Goal: Task Accomplishment & Management: Manage account settings

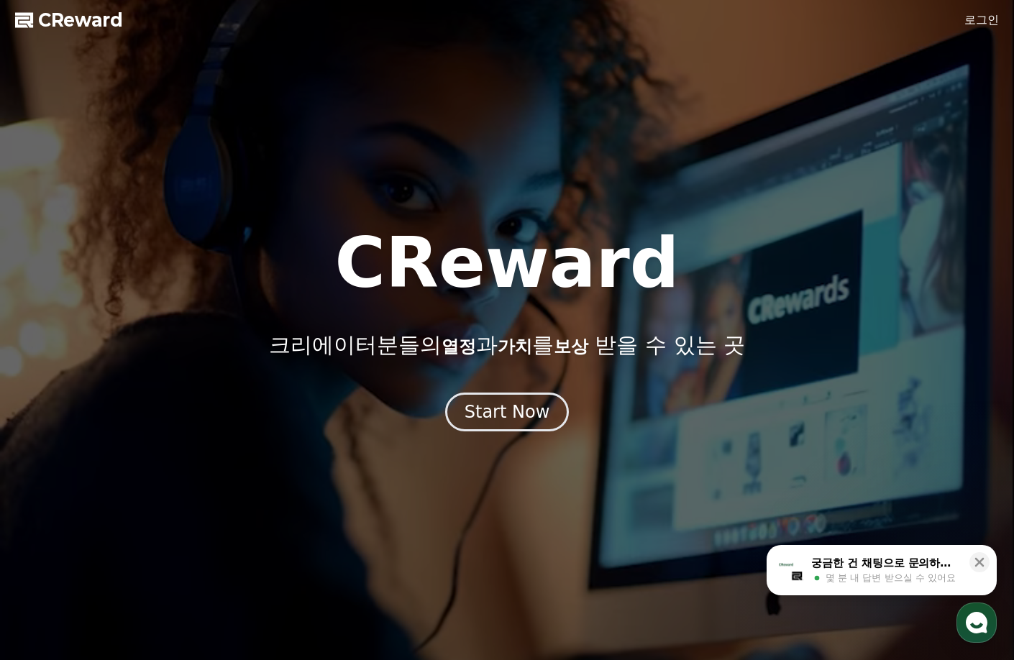
click at [974, 24] on link "로그인" at bounding box center [981, 20] width 35 height 17
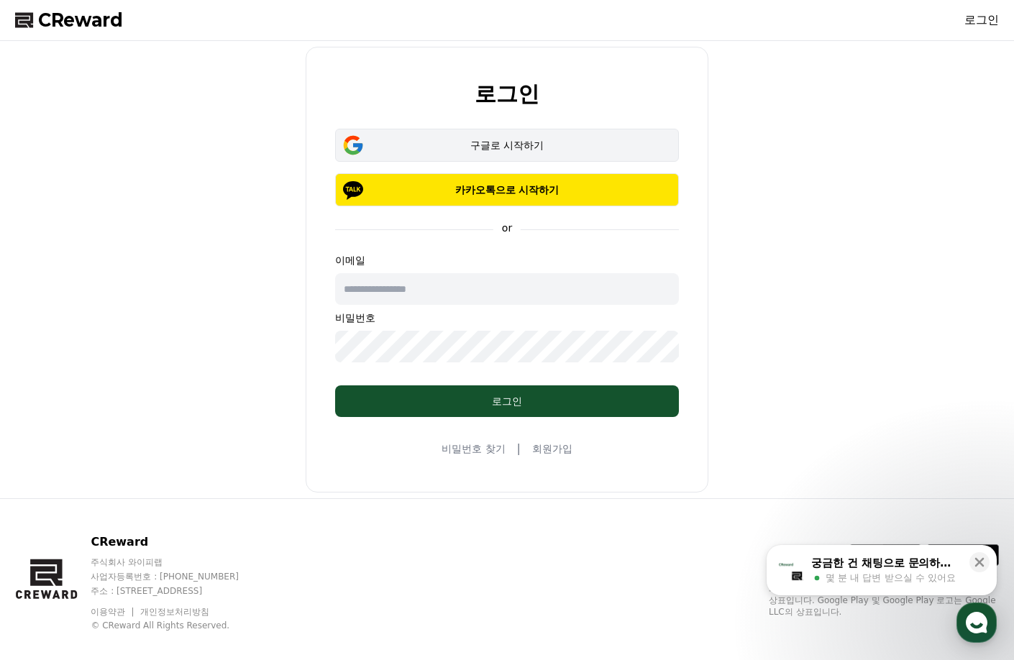
click at [531, 154] on button "구글로 시작하기" at bounding box center [507, 145] width 344 height 33
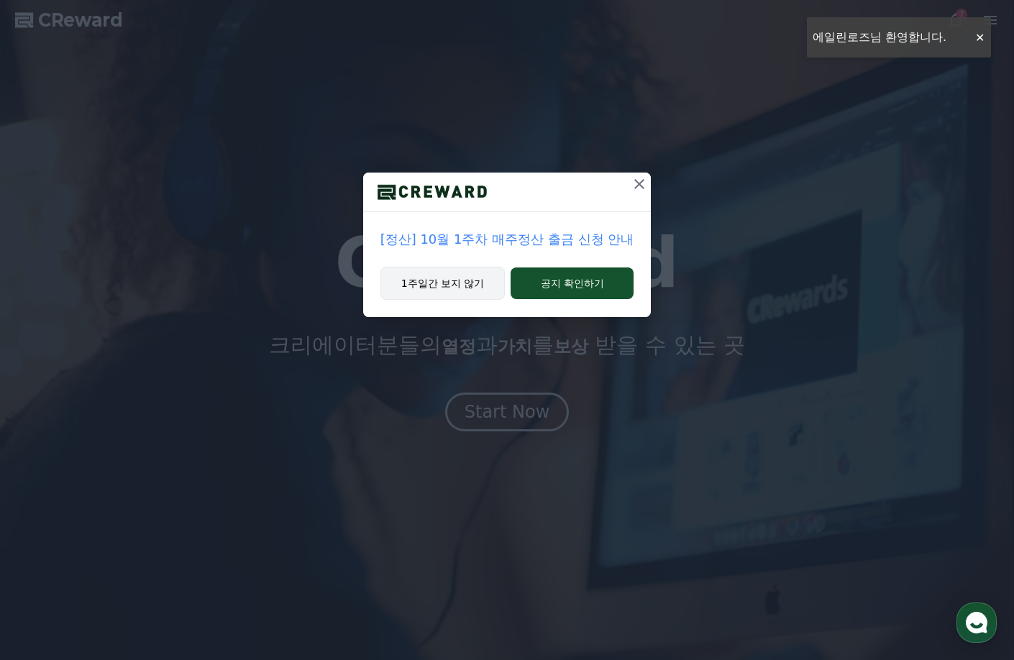
click at [480, 280] on button "1주일간 보지 않기" at bounding box center [442, 283] width 125 height 33
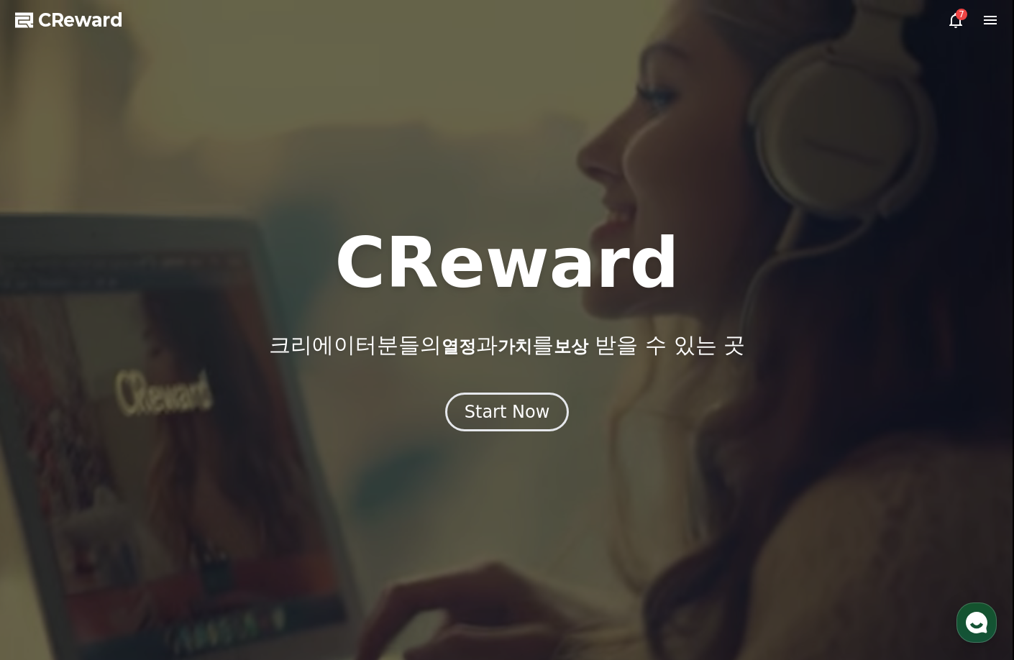
click at [957, 19] on div "7" at bounding box center [962, 15] width 12 height 12
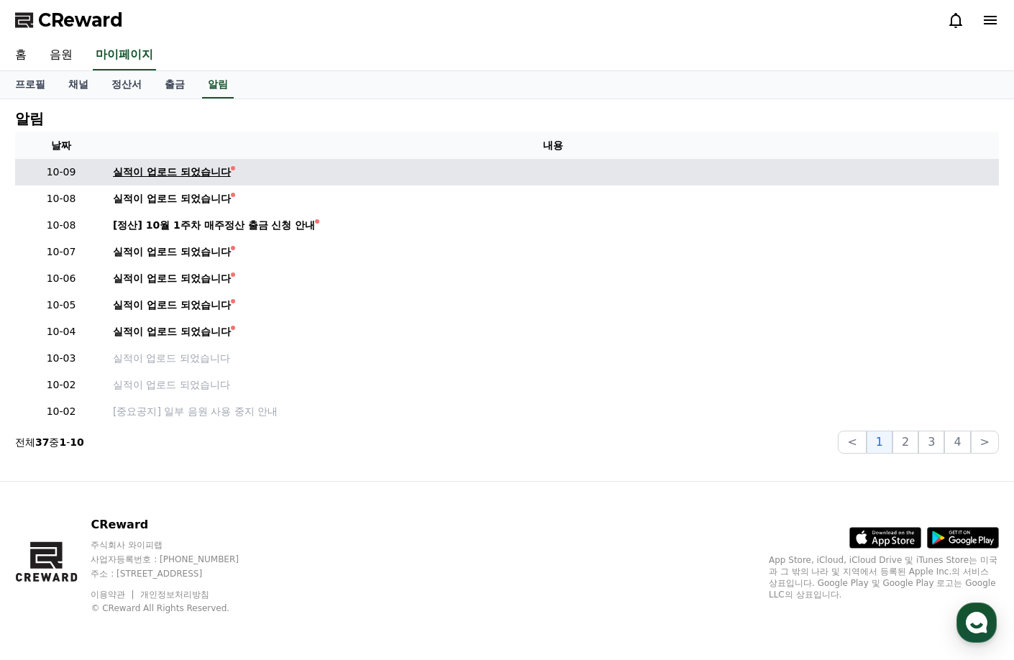
click at [178, 165] on div "실적이 업로드 되었습니다" at bounding box center [172, 172] width 118 height 15
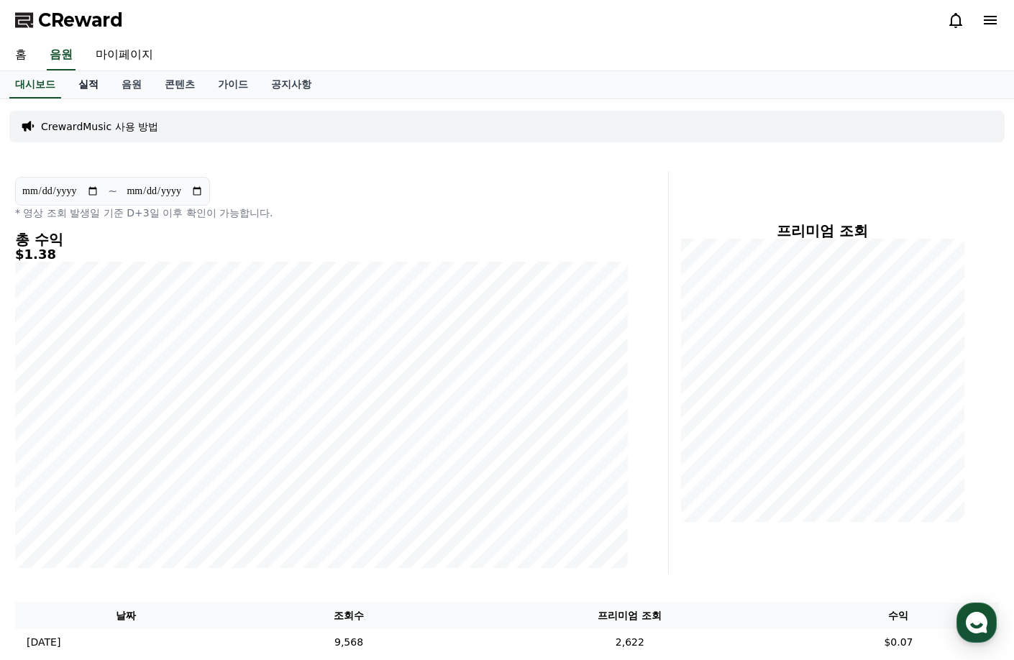
click at [79, 83] on link "실적" at bounding box center [88, 84] width 43 height 27
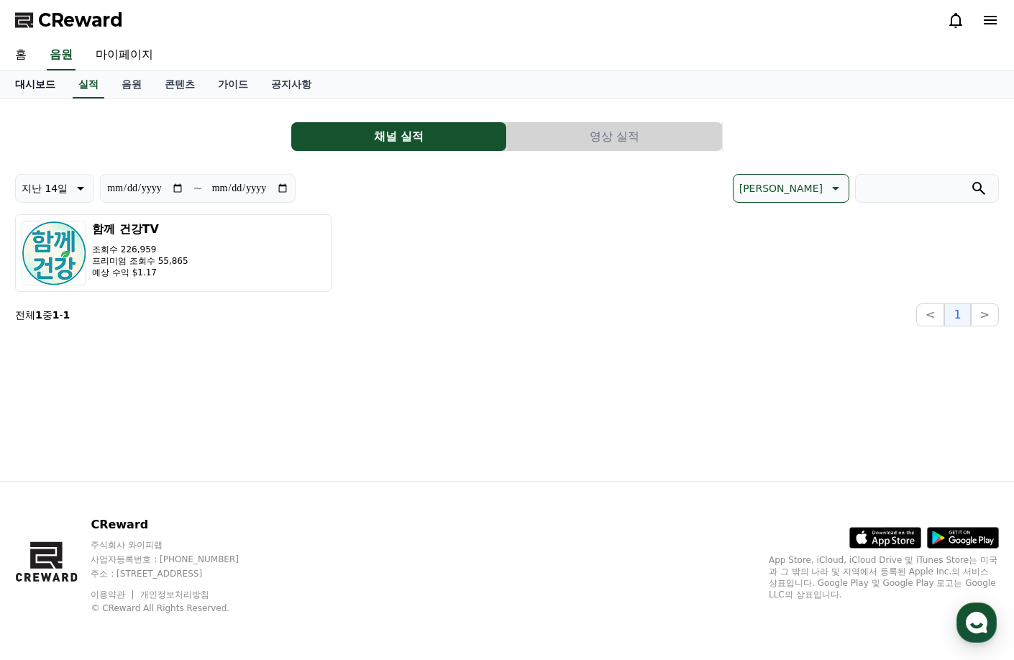
click at [38, 81] on link "대시보드" at bounding box center [35, 84] width 63 height 27
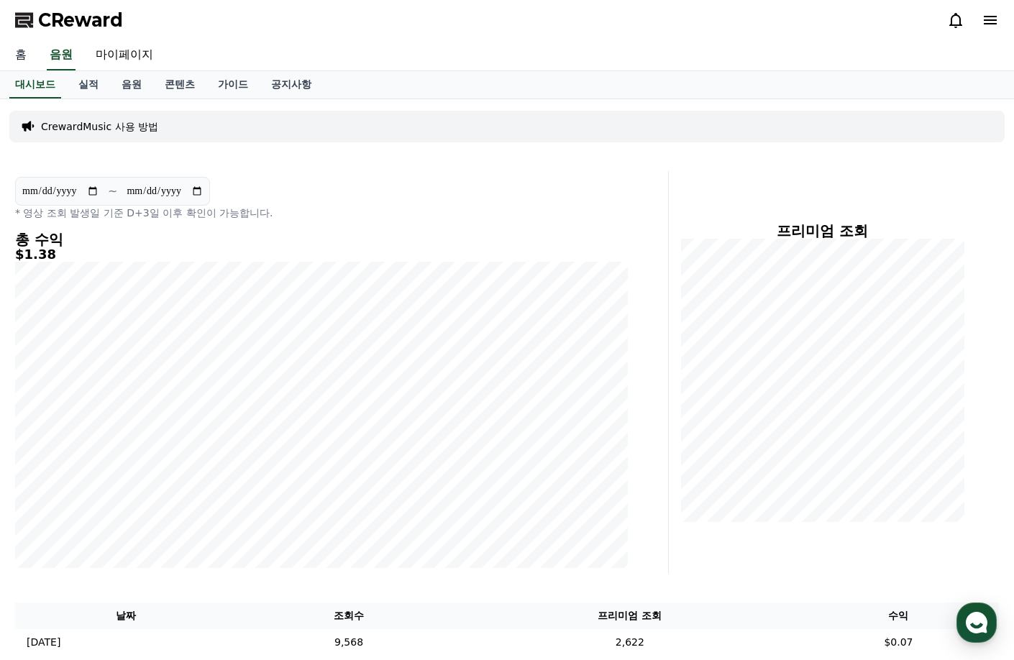
click at [23, 59] on link "홈" at bounding box center [21, 55] width 35 height 30
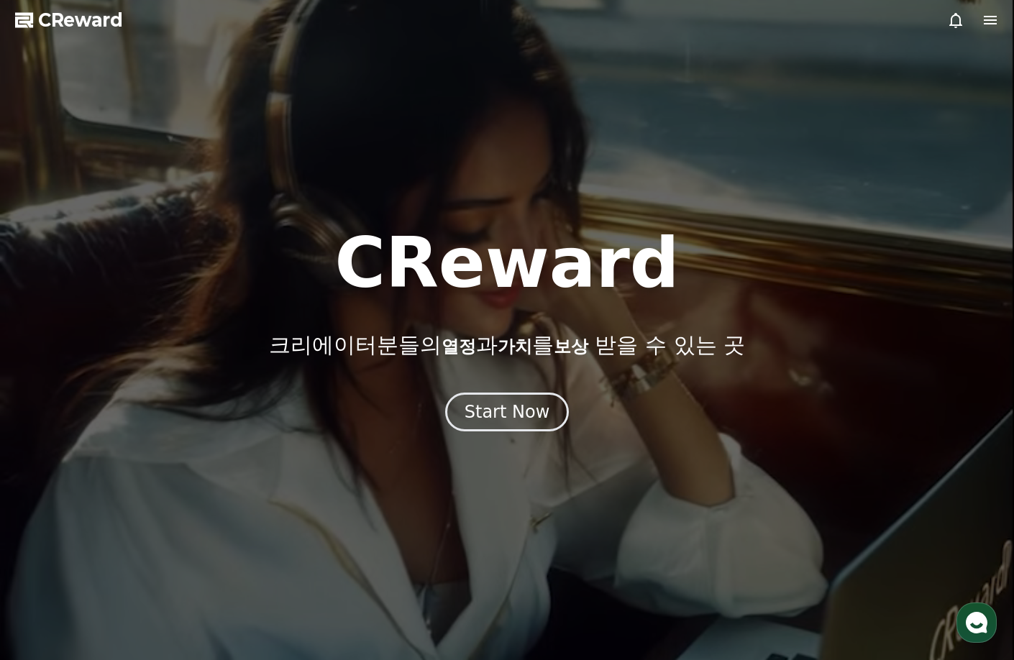
click at [982, 22] on icon at bounding box center [990, 20] width 17 height 17
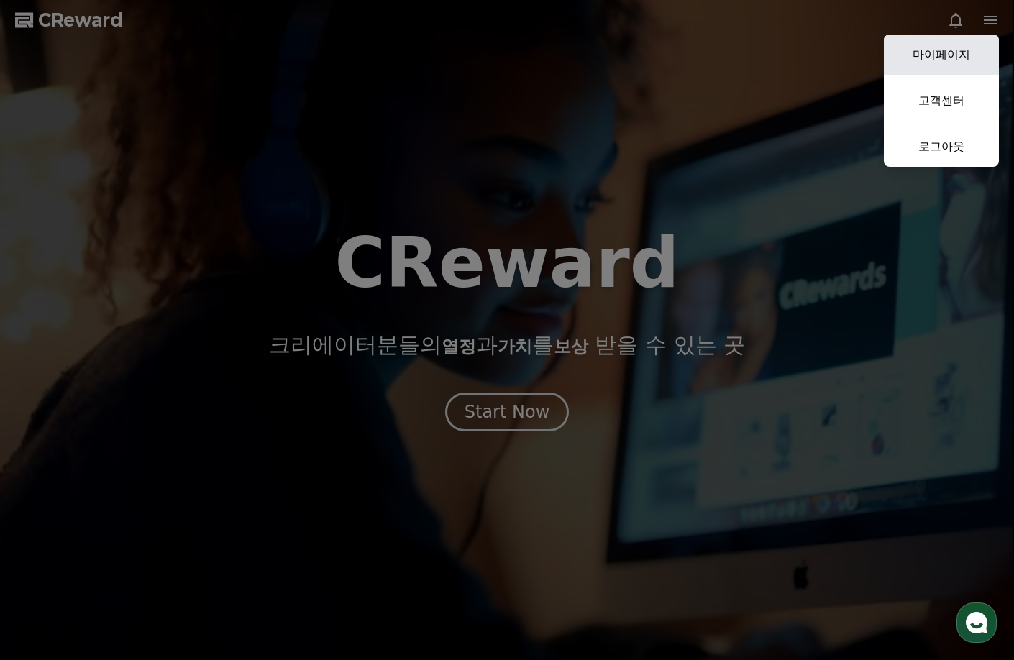
click at [971, 52] on link "마이페이지" at bounding box center [941, 55] width 115 height 40
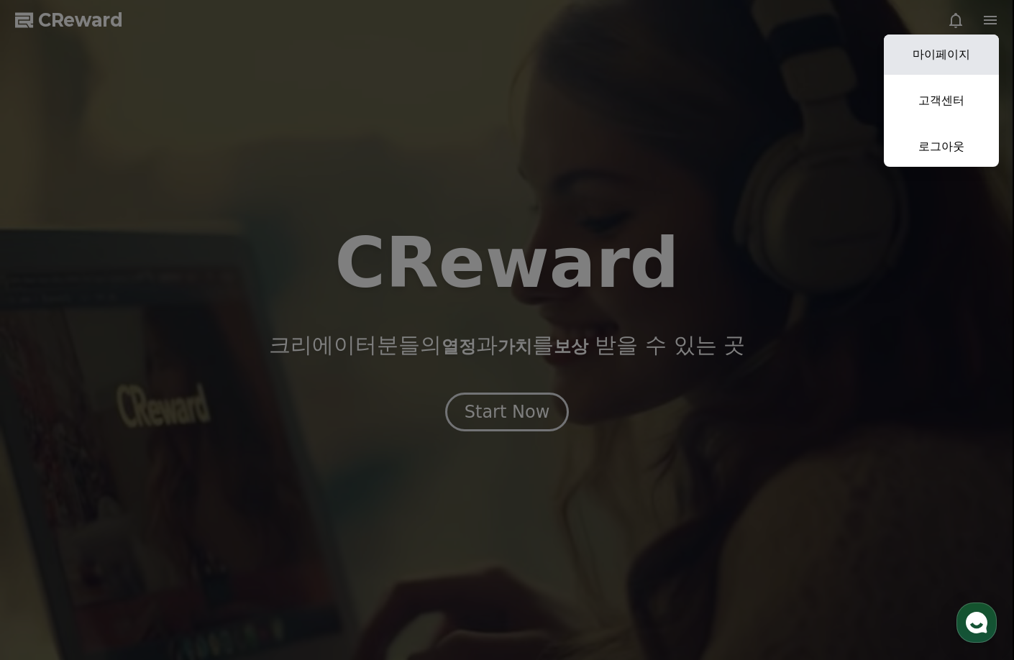
select select "**********"
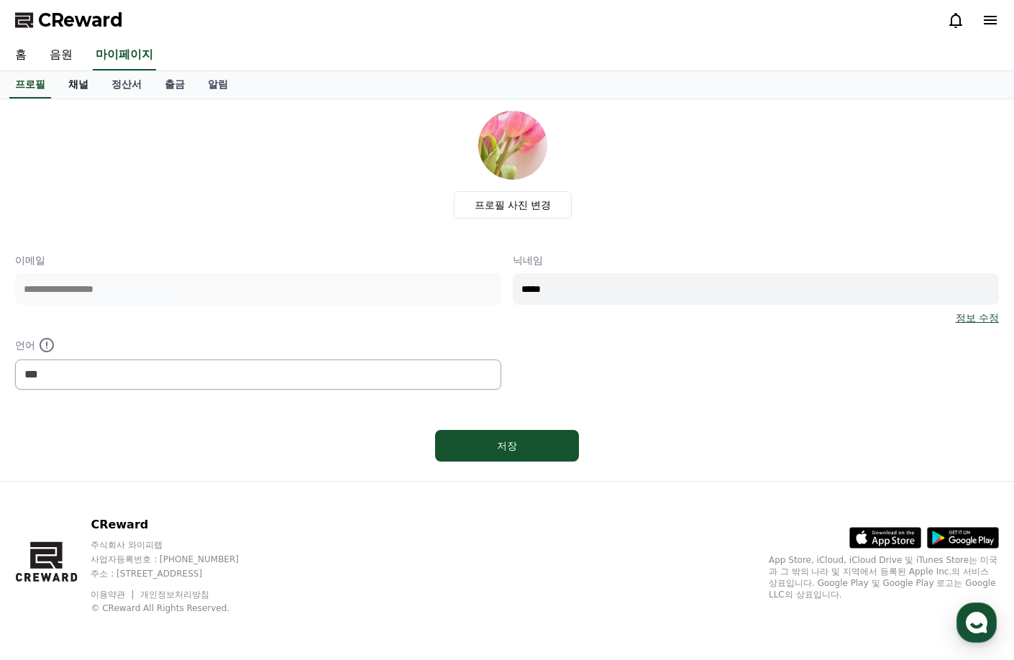
click at [78, 83] on link "채널" at bounding box center [78, 84] width 43 height 27
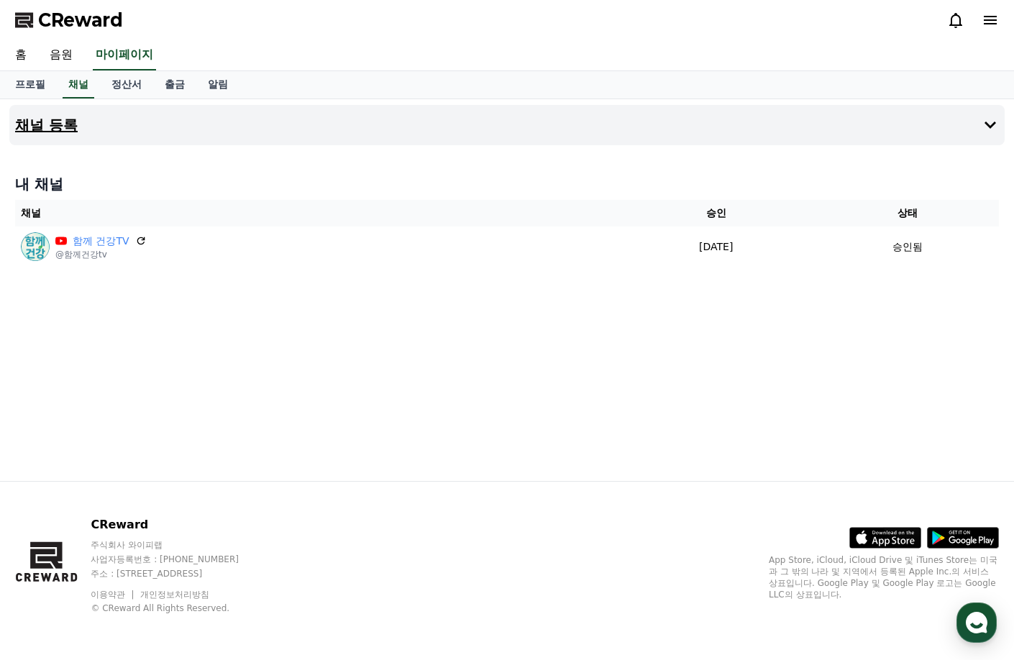
click at [49, 127] on h4 "채널 등록" at bounding box center [46, 125] width 63 height 16
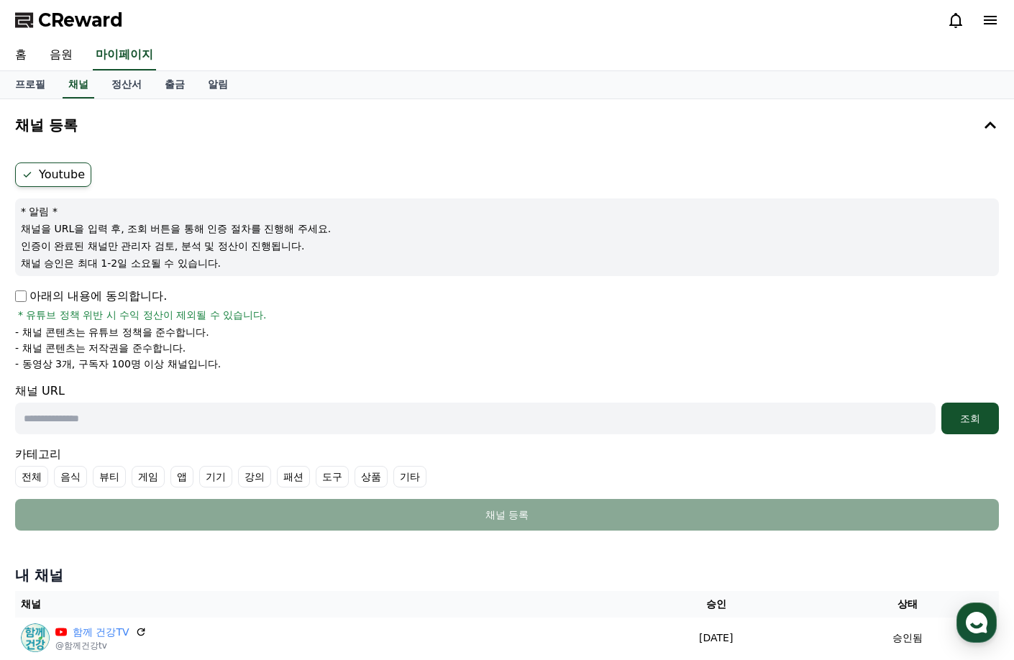
click at [150, 418] on input "text" at bounding box center [475, 419] width 920 height 32
click at [145, 413] on input "text" at bounding box center [475, 419] width 920 height 32
paste input "**********"
type input "**********"
click at [408, 365] on li "- 동영상 3개, 구독자 100명 이상 채널입니다." at bounding box center [507, 364] width 984 height 14
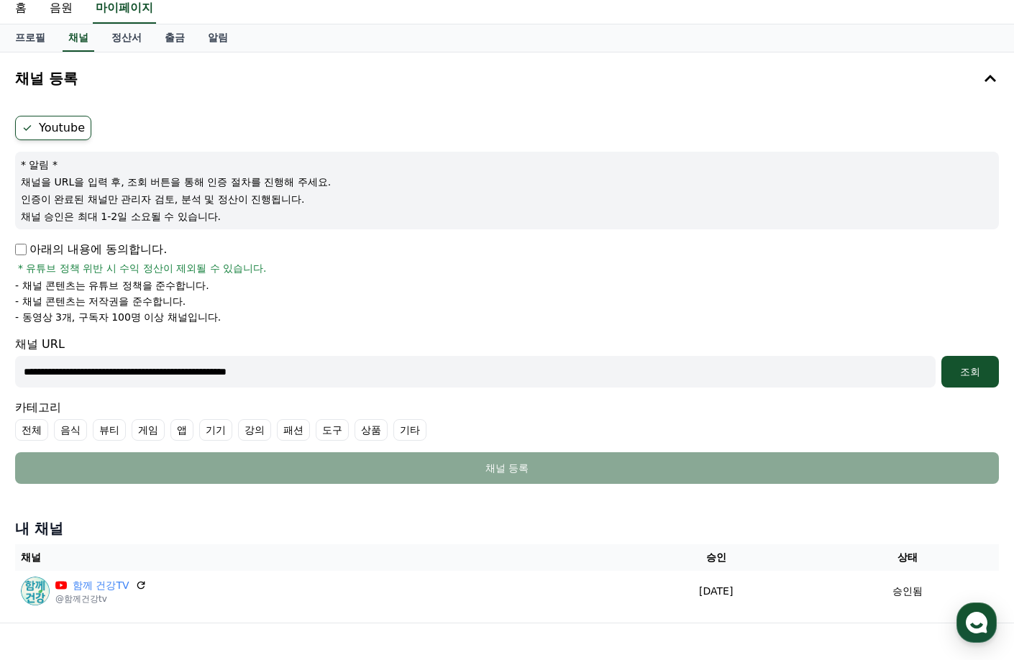
scroll to position [72, 0]
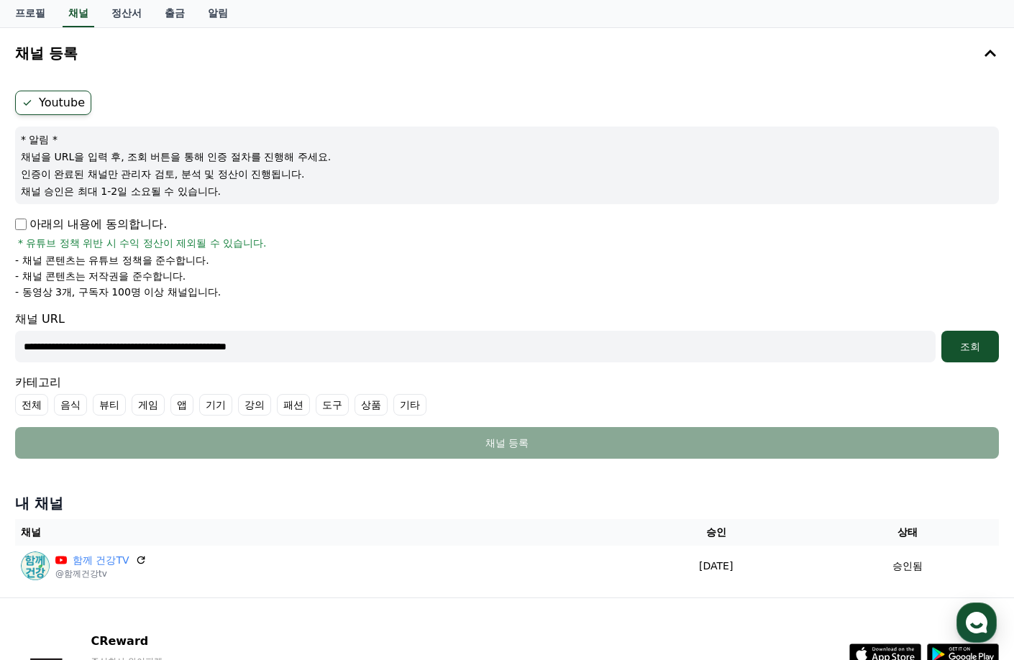
click at [408, 401] on label "기타" at bounding box center [409, 405] width 33 height 22
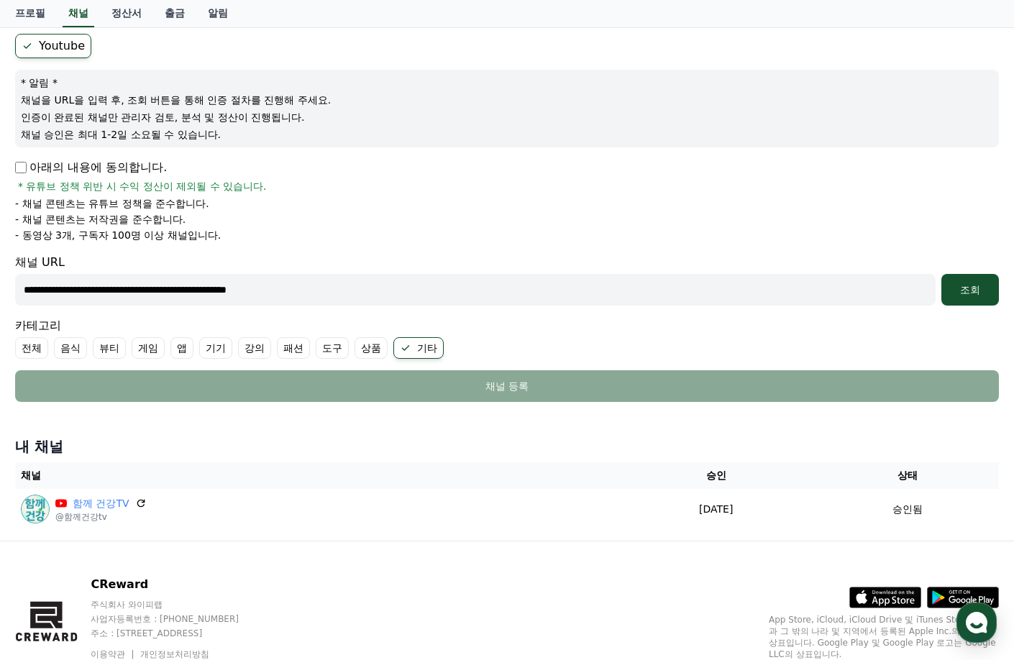
scroll to position [188, 0]
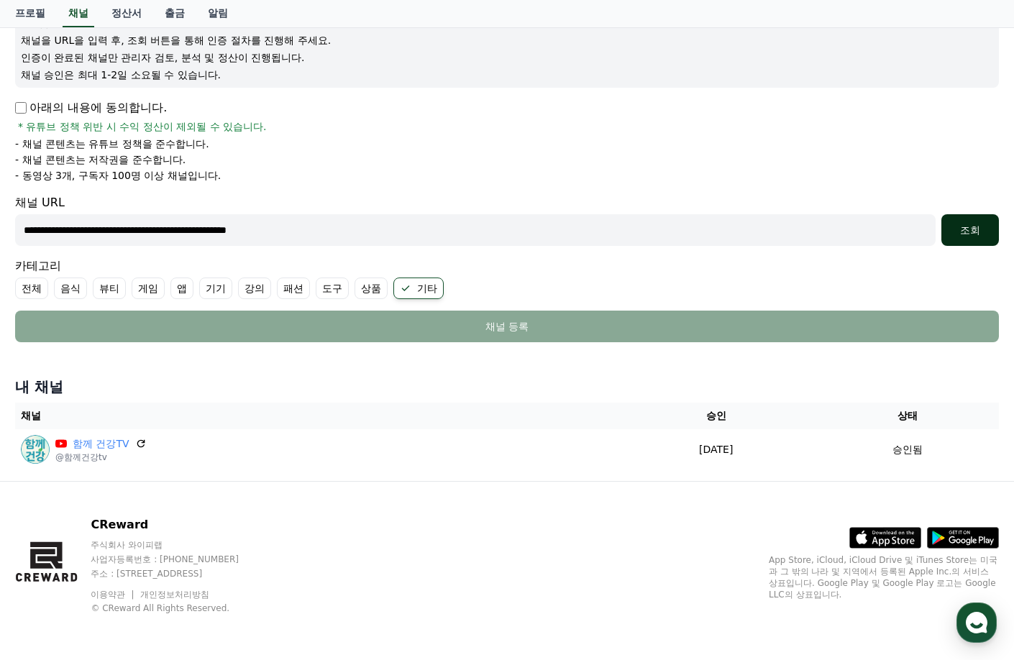
click at [951, 232] on div "조회" at bounding box center [970, 230] width 46 height 14
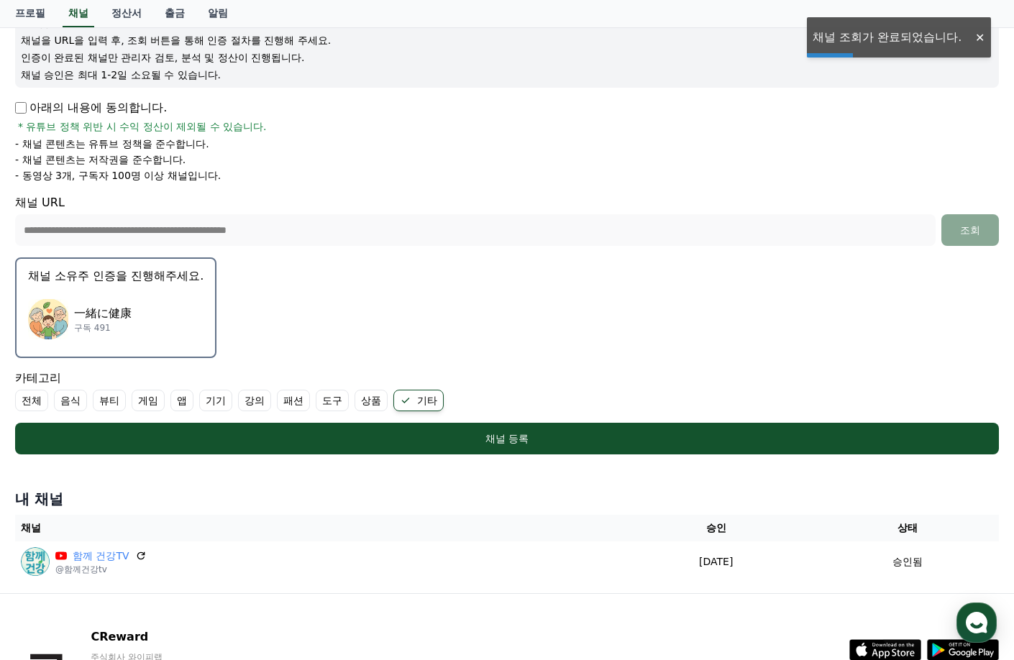
click at [166, 296] on div "一緒に健康 구독 491" at bounding box center [115, 320] width 175 height 58
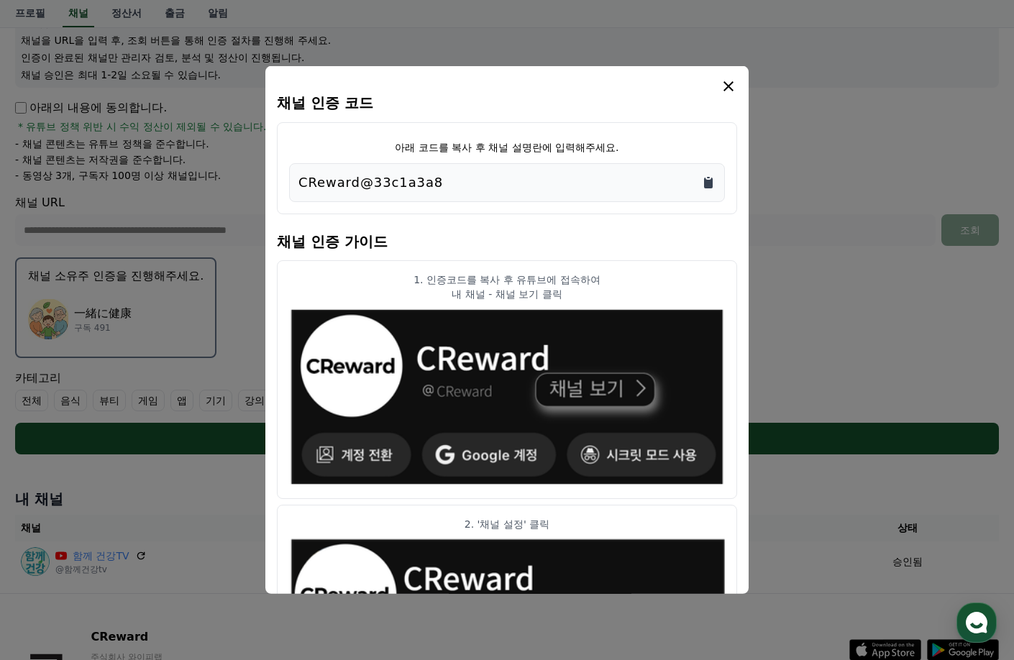
click at [705, 186] on icon "Copy to clipboard" at bounding box center [708, 183] width 9 height 11
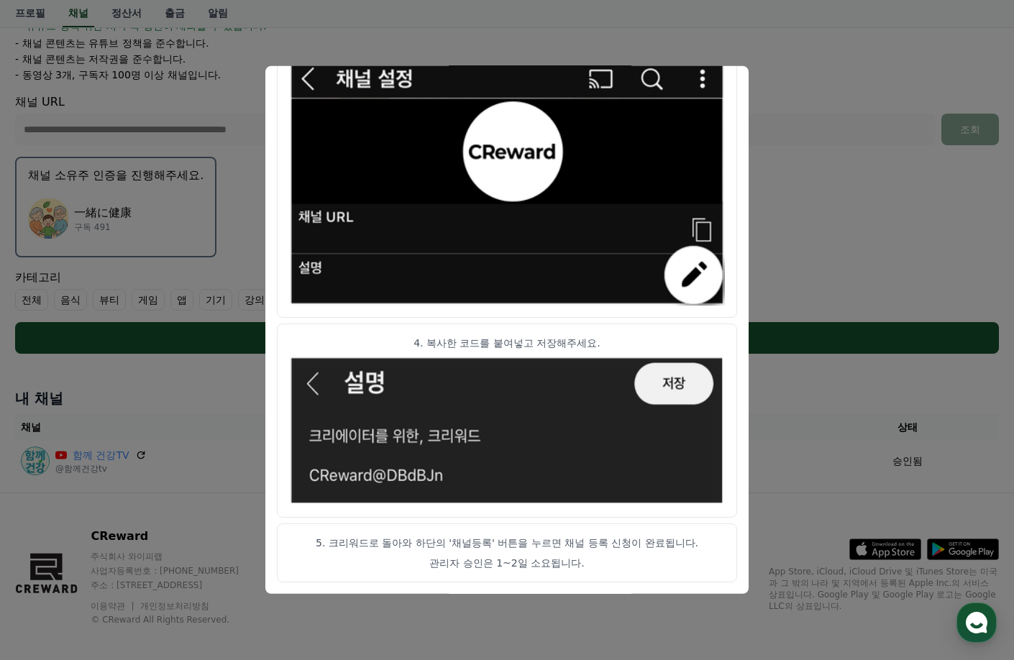
scroll to position [301, 0]
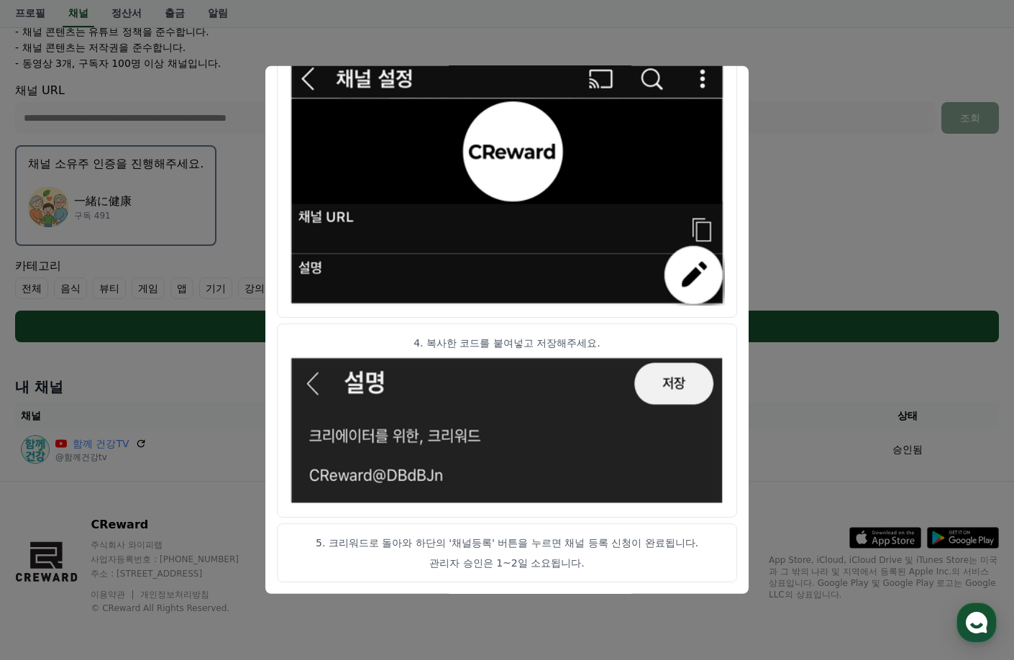
click at [274, 115] on div "채널 인증 코드 아래 코드를 복사 후 채널 설명란에 입력해주세요. CReward@33c1a3a8 채널 인증 가이드 1. 인증코드를 복사 후 유…" at bounding box center [506, 330] width 483 height 528
click at [782, 420] on button "close modal" at bounding box center [507, 330] width 1014 height 660
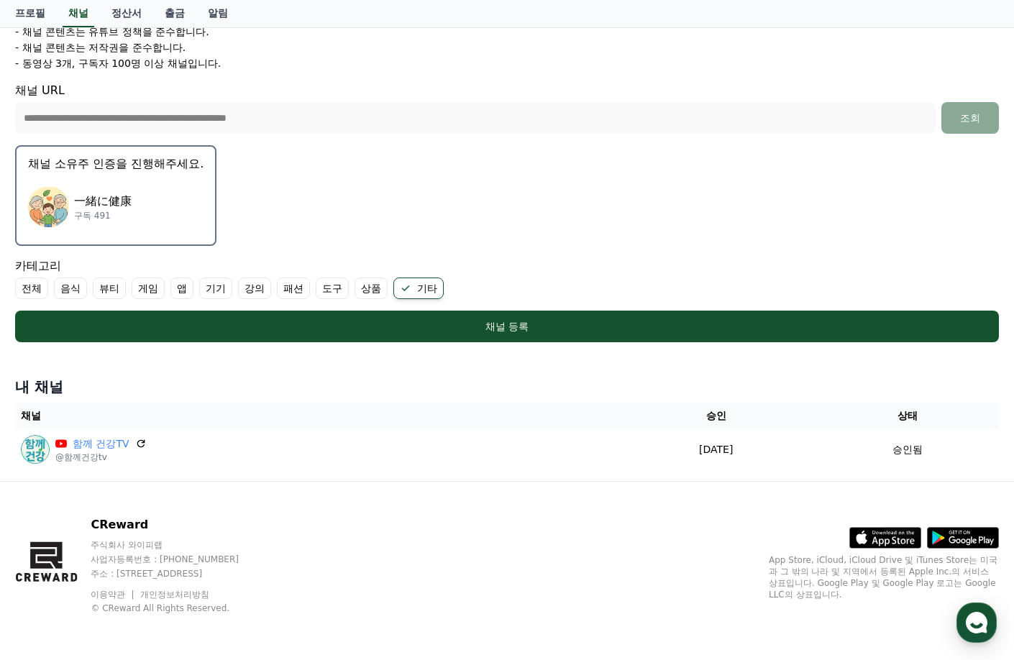
click at [467, 234] on form "**********" at bounding box center [507, 102] width 984 height 480
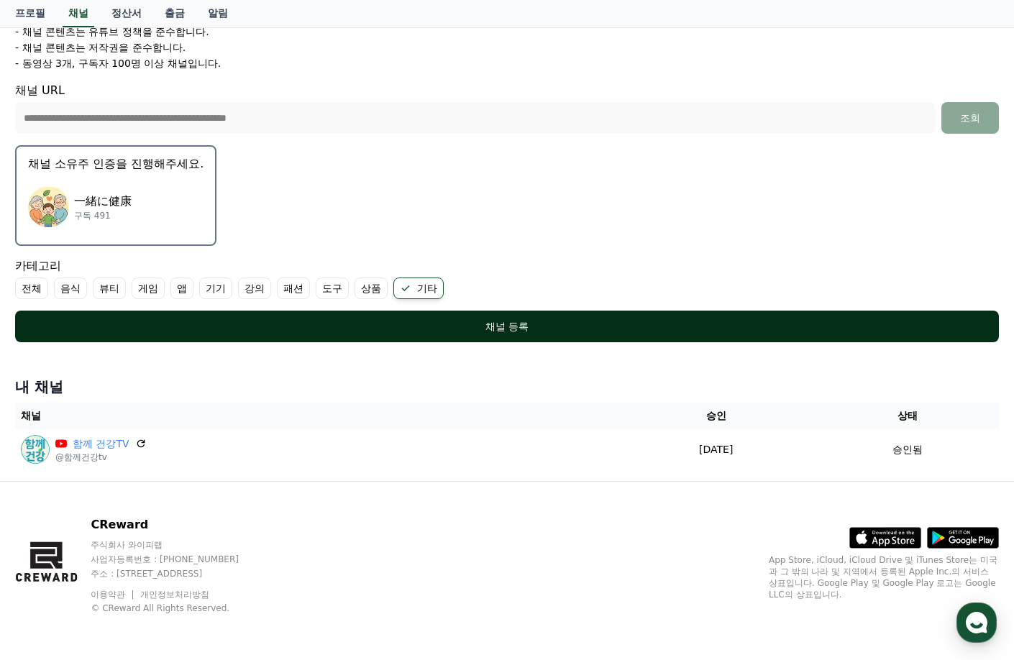
click at [475, 326] on div "채널 등록" at bounding box center [507, 326] width 926 height 14
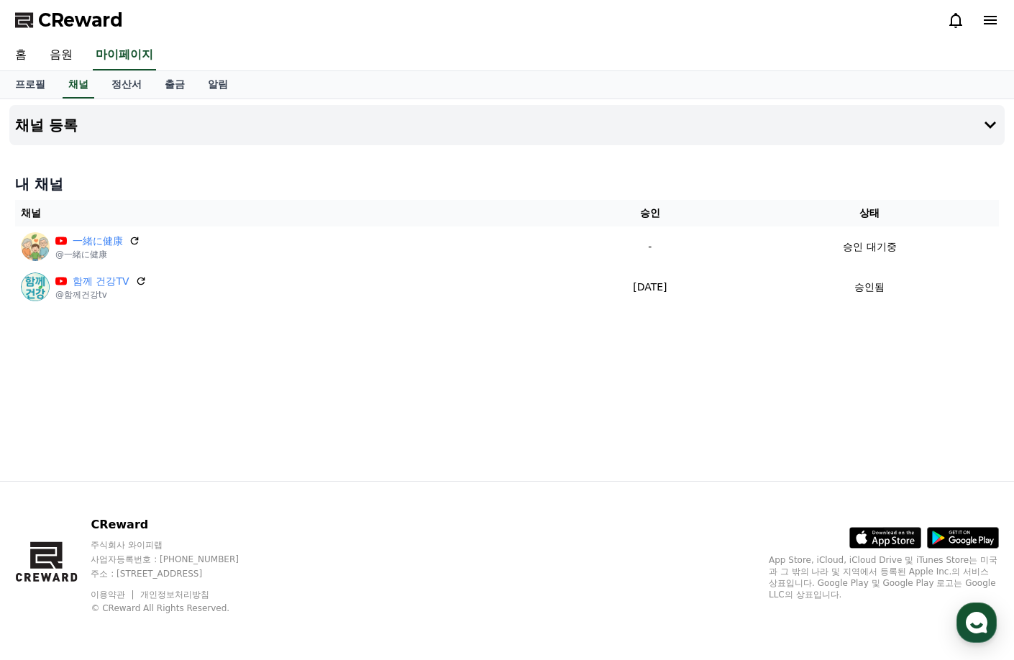
click at [120, 196] on div "내 채널 채널 승인 상태 一緒に健康 @一緒に健康 - 승인 대기중 함께 건강TV @함께건강tv [DATE] 09-14 승인됨" at bounding box center [506, 240] width 995 height 145
click at [20, 52] on link "홈" at bounding box center [21, 55] width 35 height 30
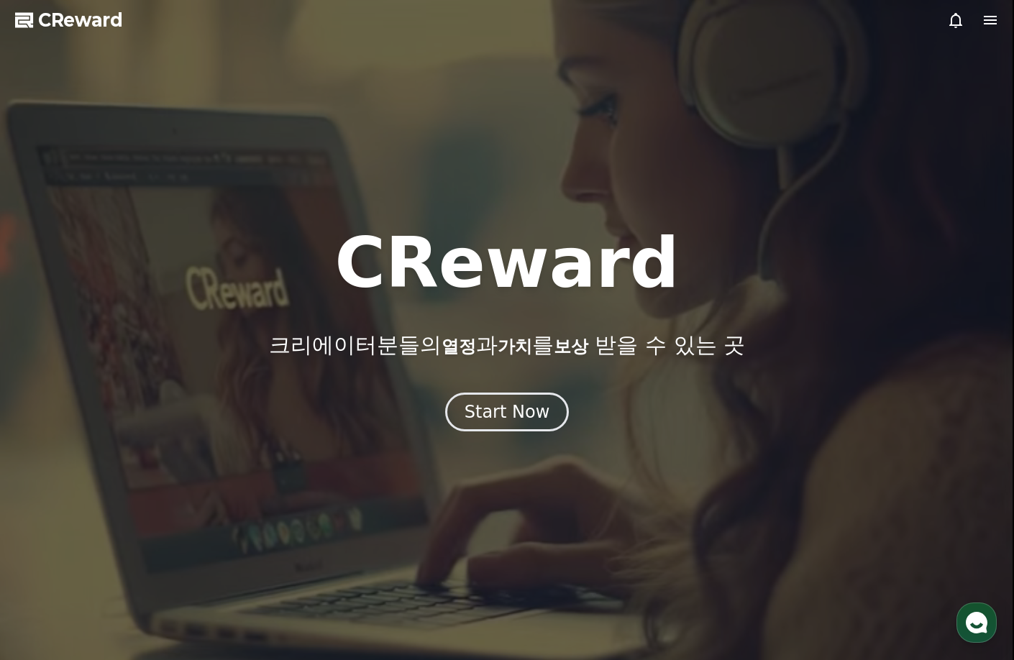
click at [983, 18] on icon at bounding box center [990, 20] width 17 height 17
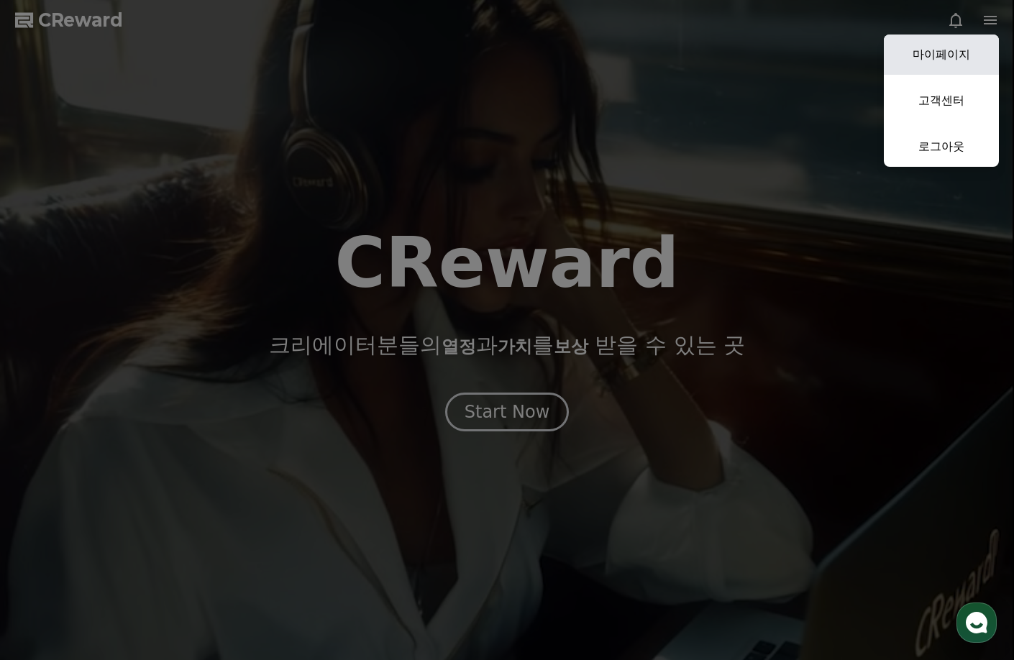
click at [961, 53] on link "마이페이지" at bounding box center [941, 55] width 115 height 40
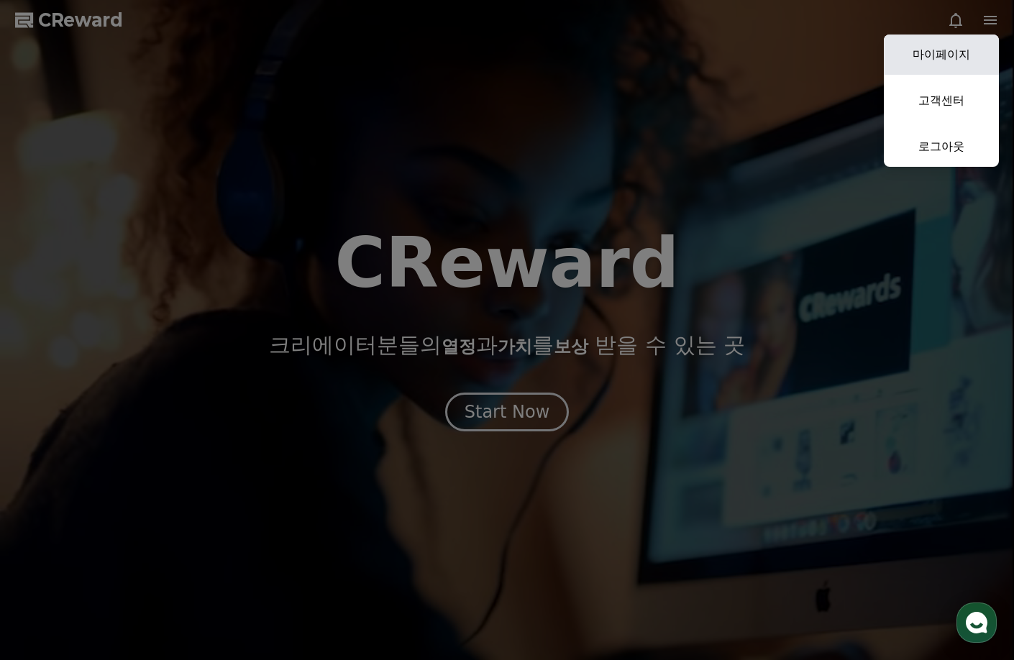
select select "**********"
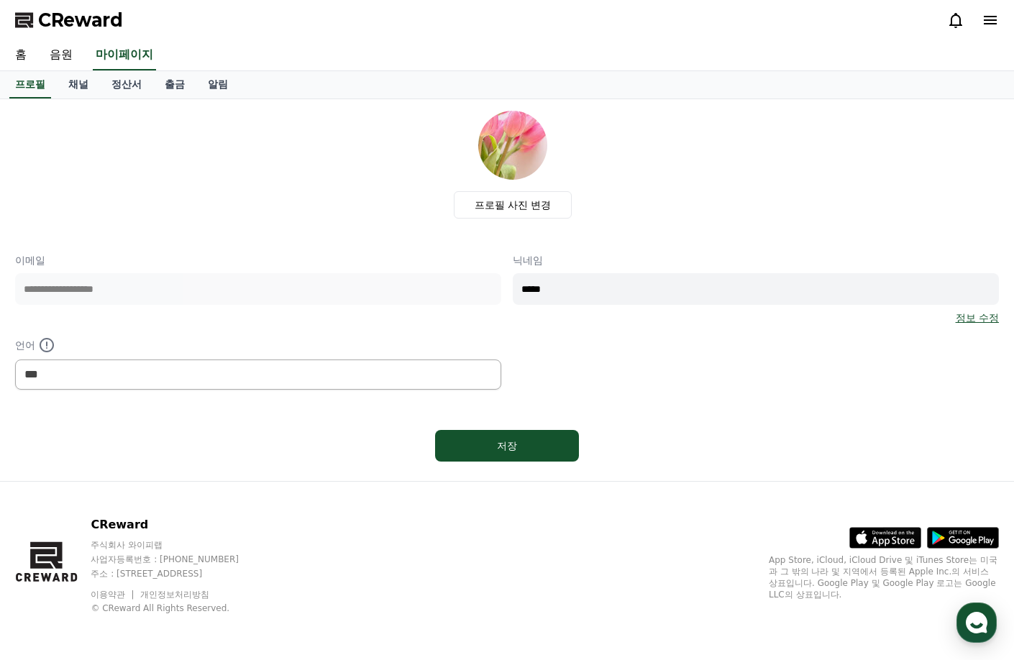
click at [46, 22] on span "CReward" at bounding box center [80, 20] width 85 height 23
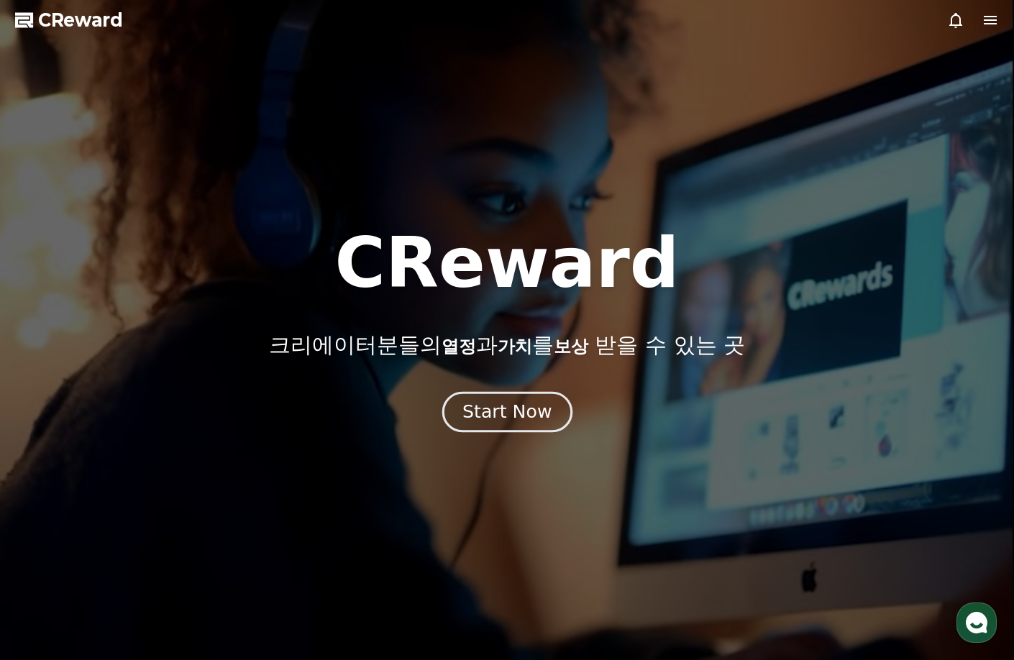
click at [472, 425] on button "Start Now" at bounding box center [507, 412] width 130 height 41
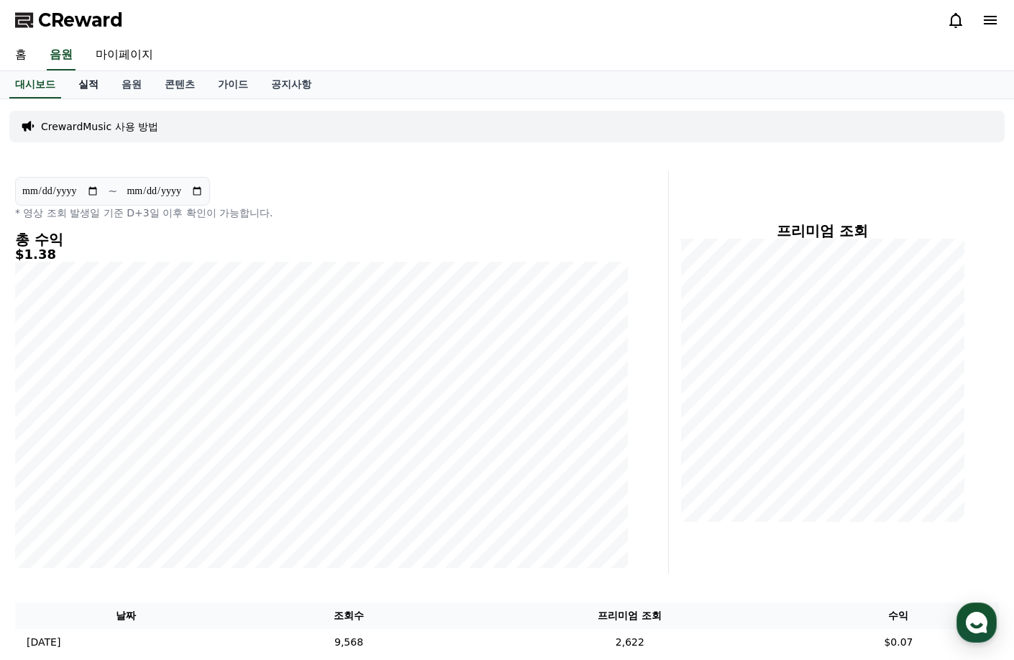
click at [85, 83] on link "실적" at bounding box center [88, 84] width 43 height 27
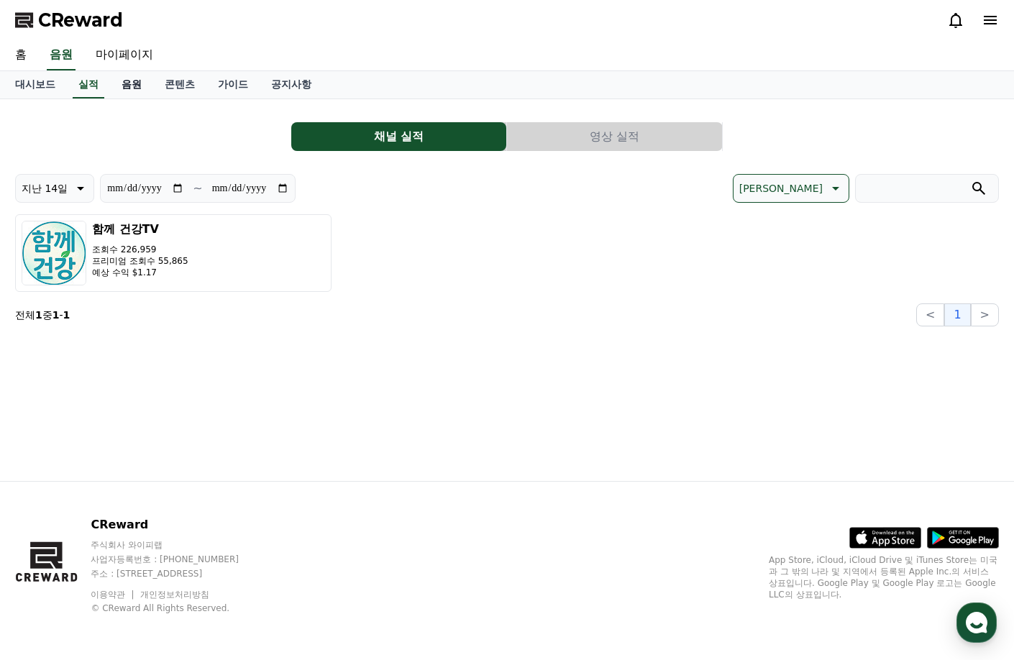
click at [135, 93] on link "음원" at bounding box center [131, 84] width 43 height 27
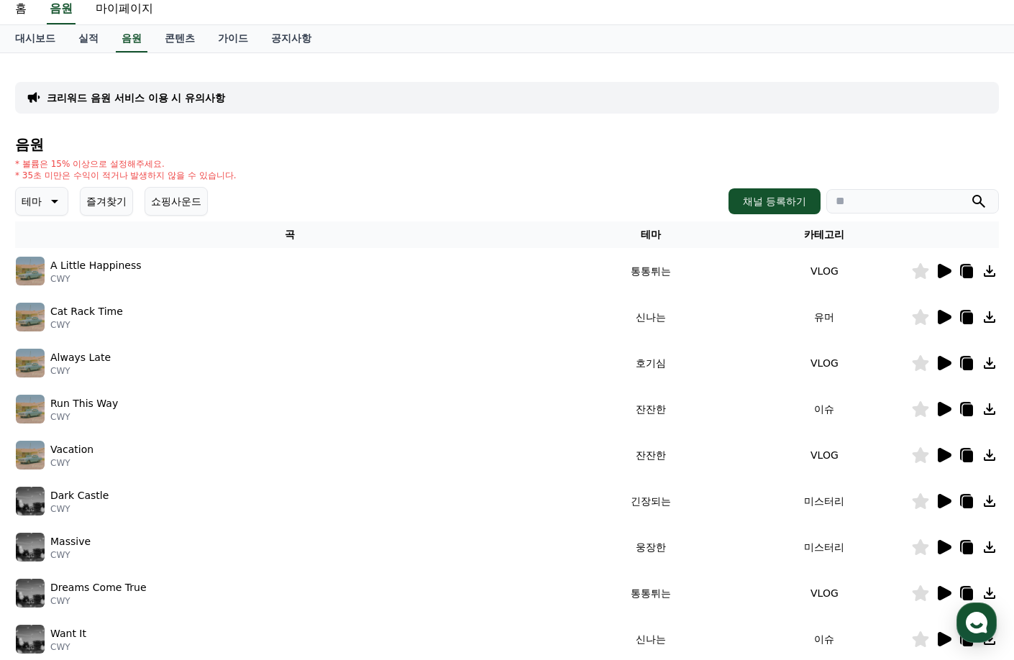
scroll to position [72, 0]
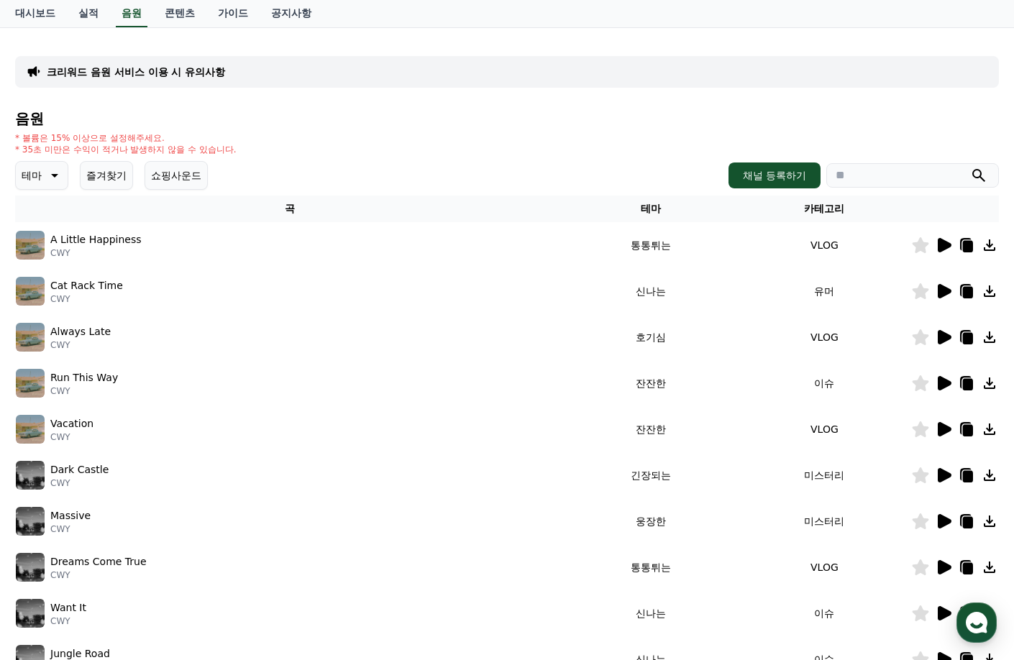
click at [848, 181] on input "search" at bounding box center [912, 175] width 173 height 24
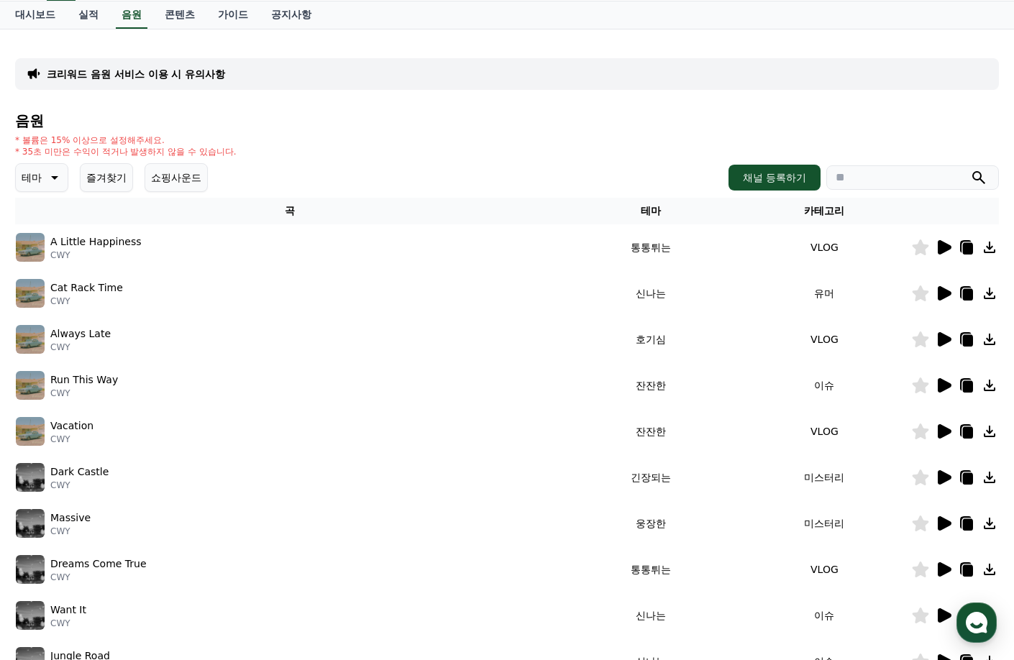
scroll to position [26, 0]
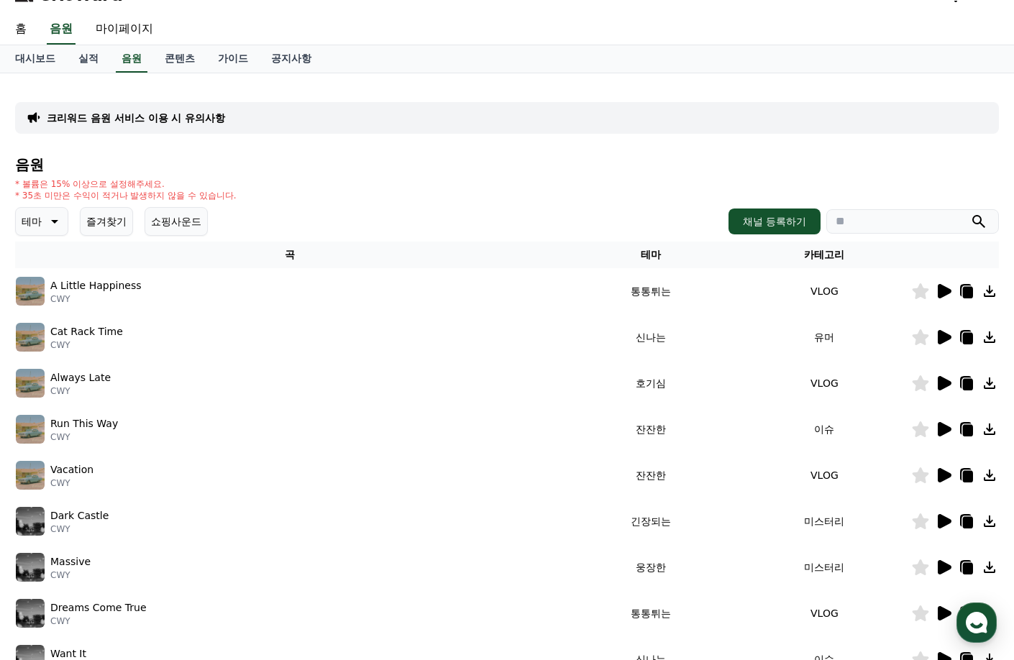
click at [42, 220] on button "테마" at bounding box center [41, 221] width 53 height 29
click at [63, 365] on button "분위기있는" at bounding box center [48, 366] width 62 height 32
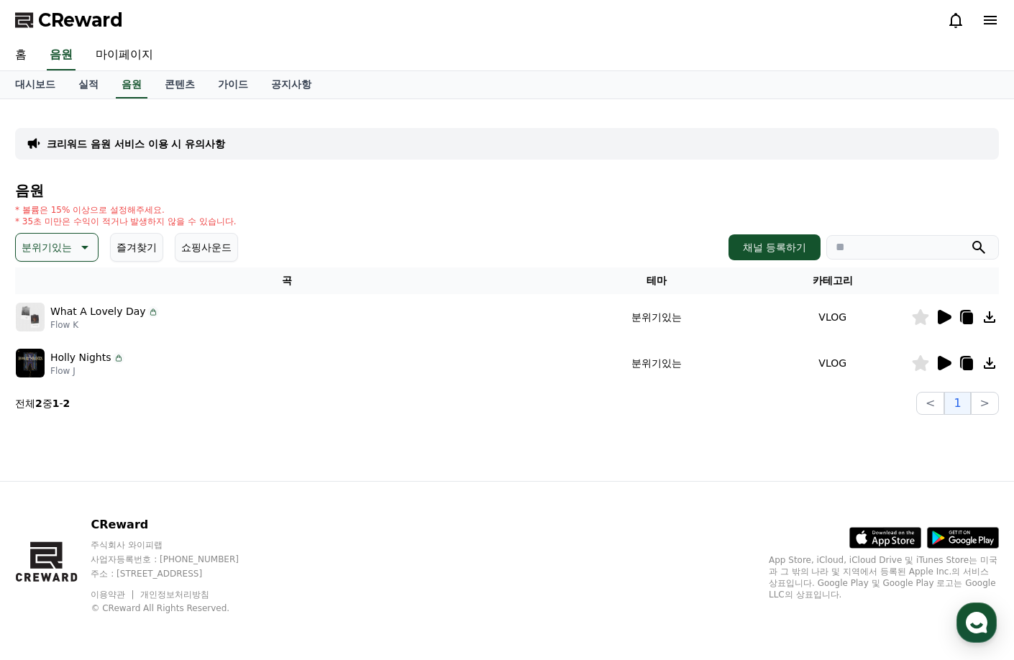
click at [940, 314] on icon at bounding box center [945, 317] width 14 height 14
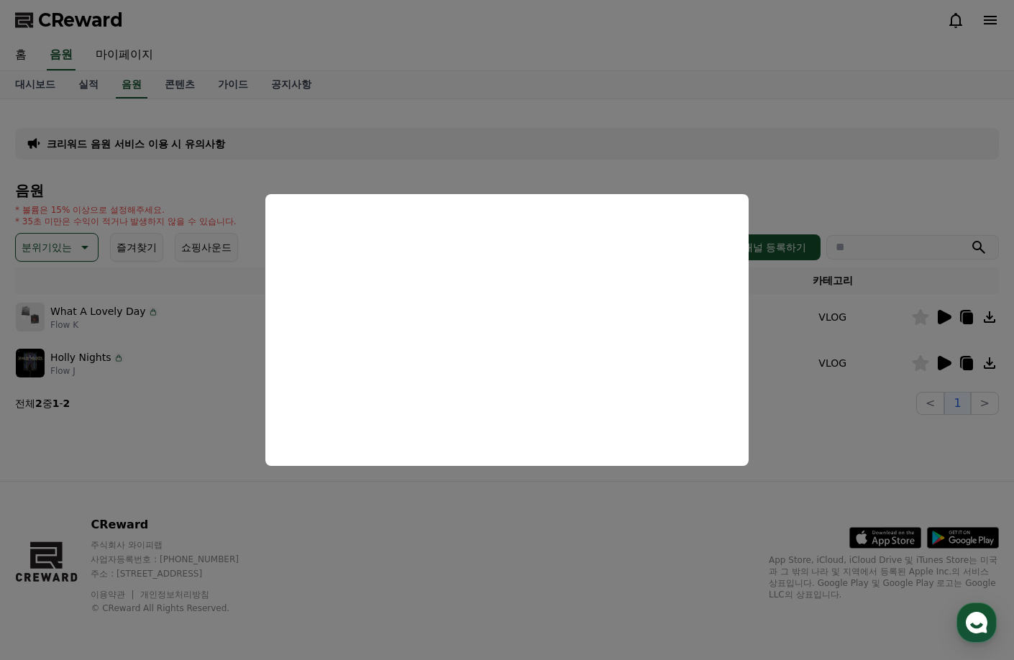
click at [809, 406] on button "close modal" at bounding box center [507, 330] width 1014 height 660
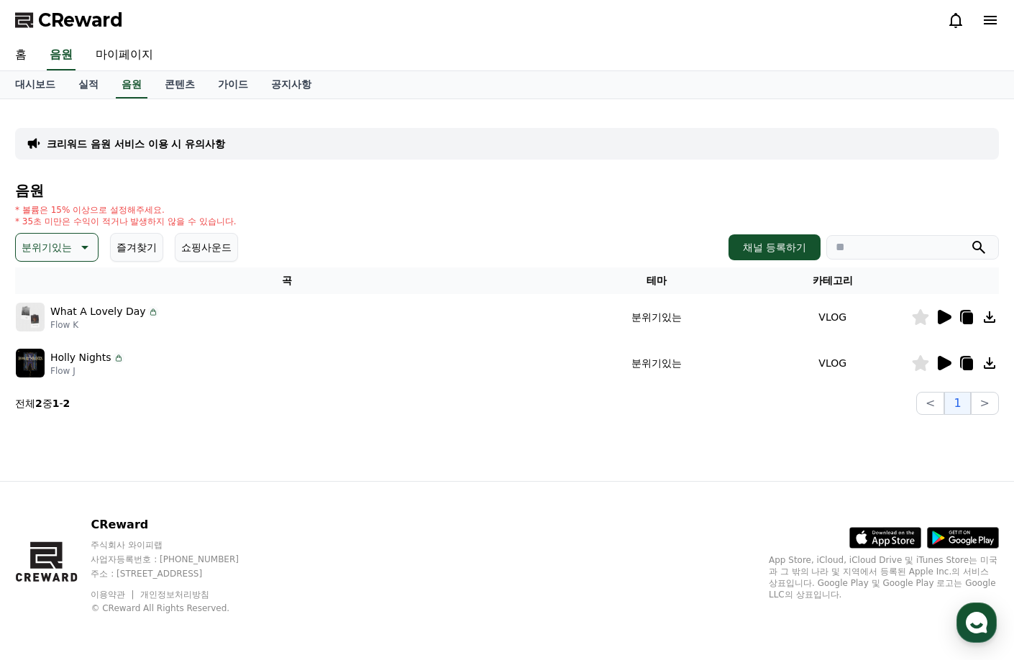
click at [968, 312] on icon at bounding box center [966, 316] width 17 height 17
click at [63, 240] on p "분위기있는" at bounding box center [47, 247] width 50 height 20
click at [46, 341] on button "잔잔한" at bounding box center [38, 343] width 42 height 32
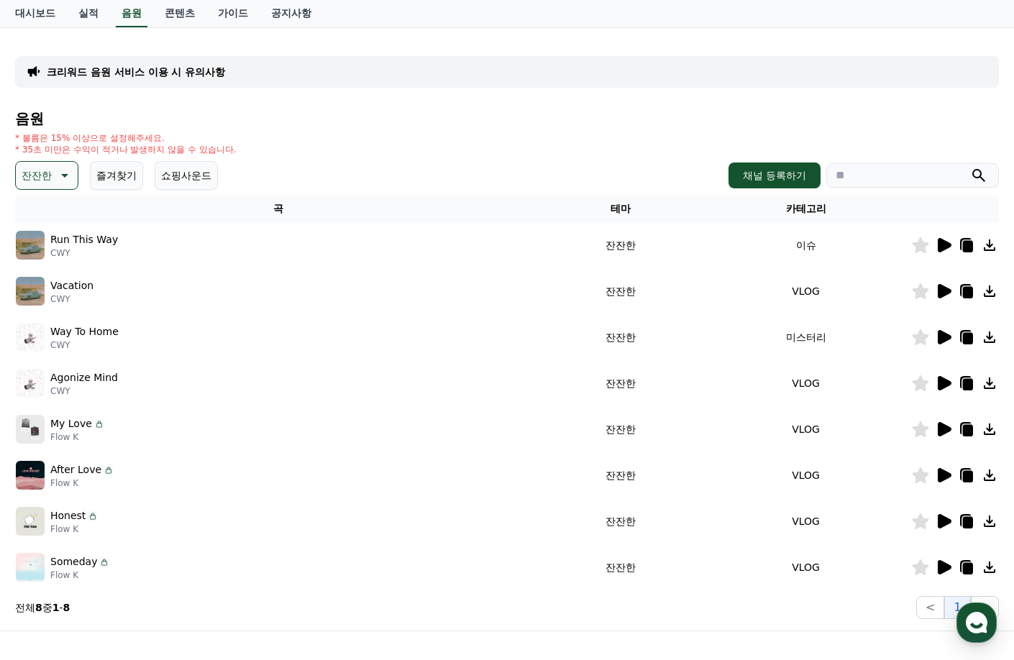
scroll to position [144, 0]
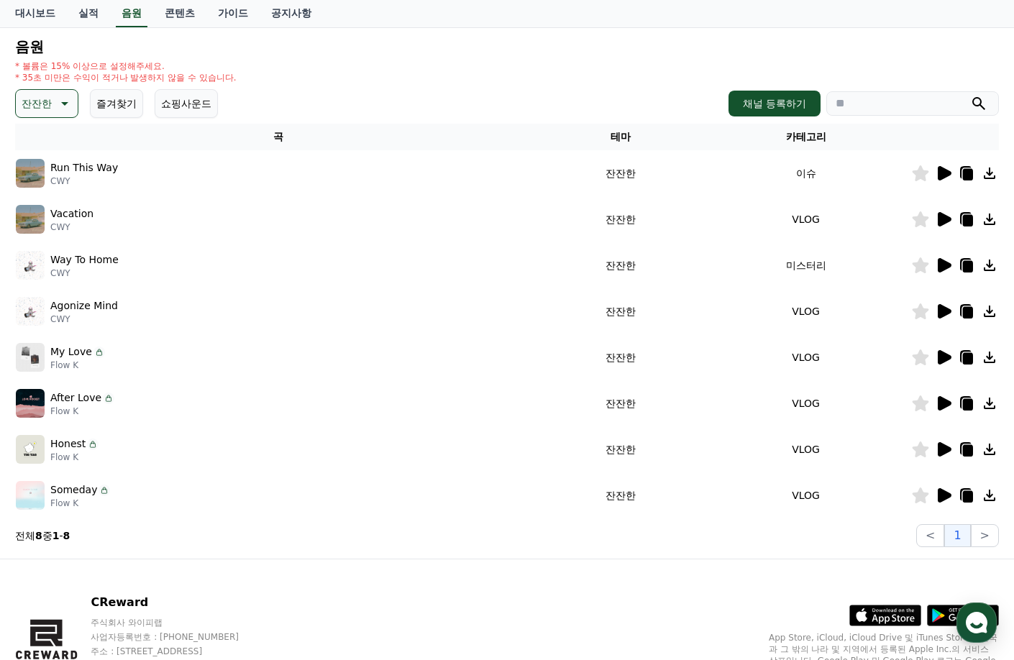
click at [942, 170] on icon at bounding box center [945, 173] width 14 height 14
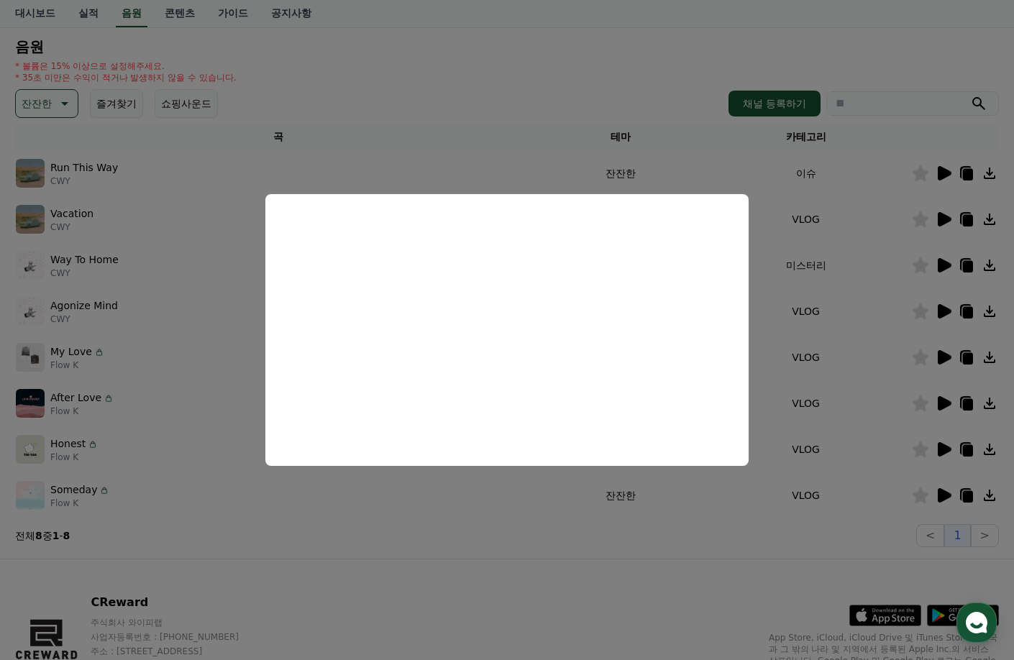
click at [779, 242] on button "close modal" at bounding box center [507, 330] width 1014 height 660
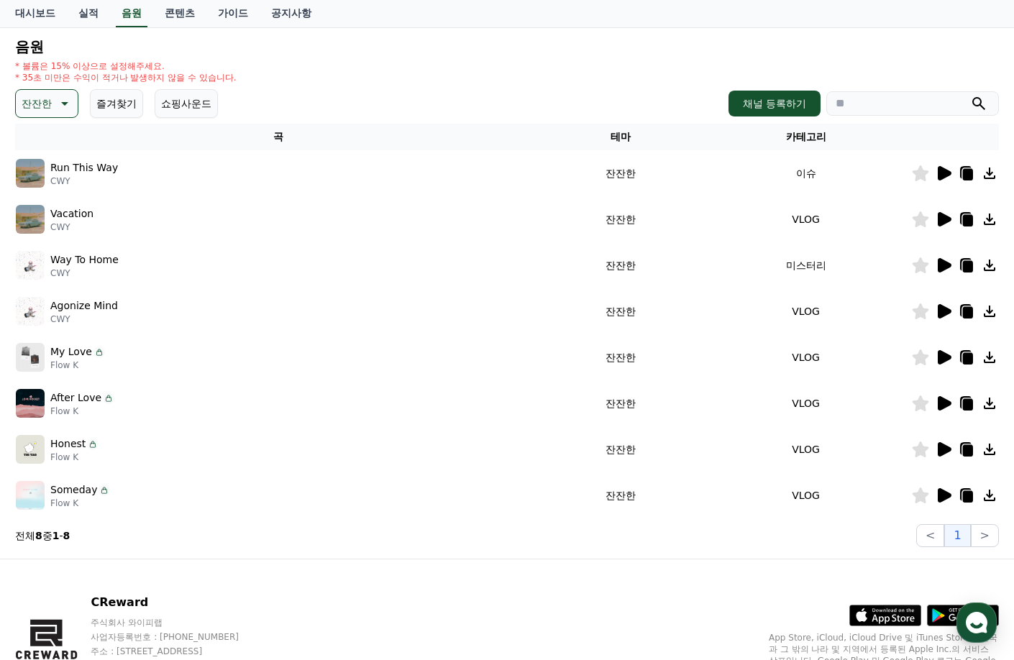
click at [940, 217] on icon at bounding box center [945, 219] width 14 height 14
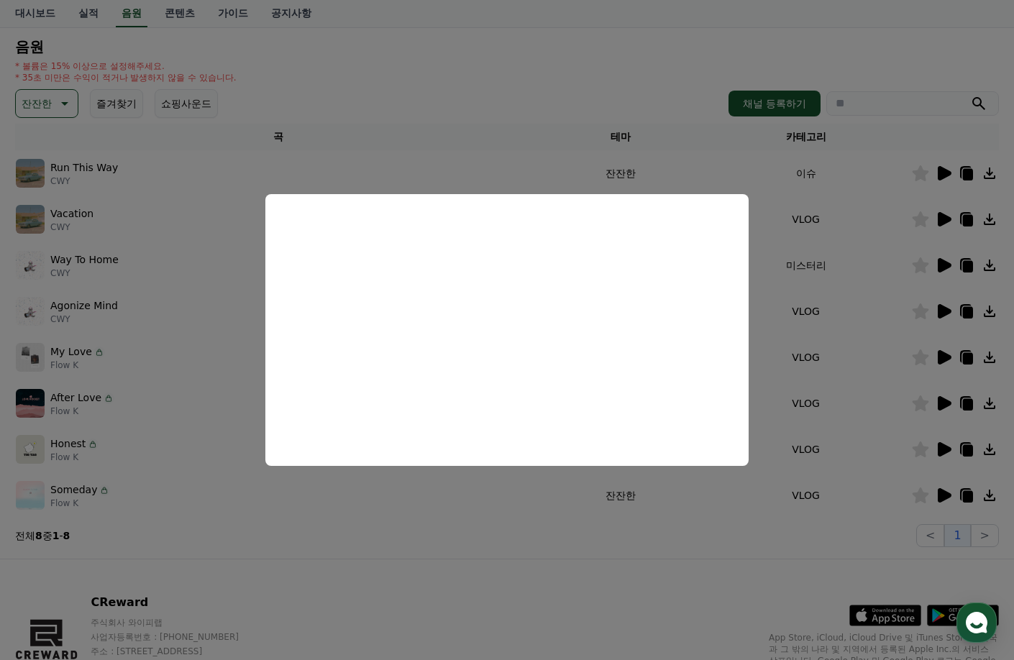
click at [854, 347] on button "close modal" at bounding box center [507, 330] width 1014 height 660
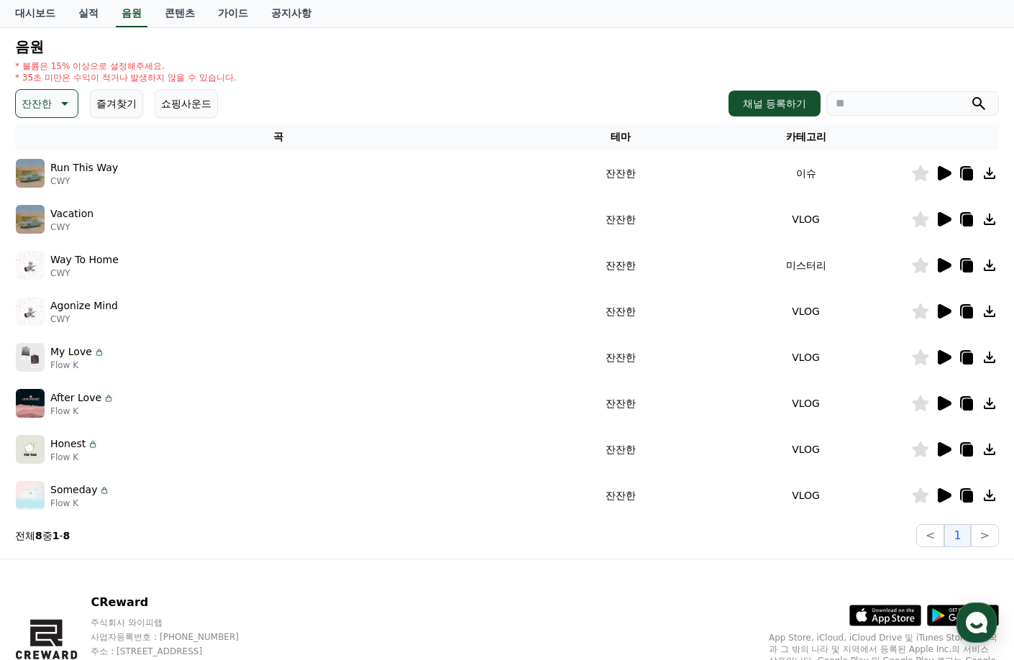
click at [969, 221] on icon at bounding box center [968, 221] width 10 height 12
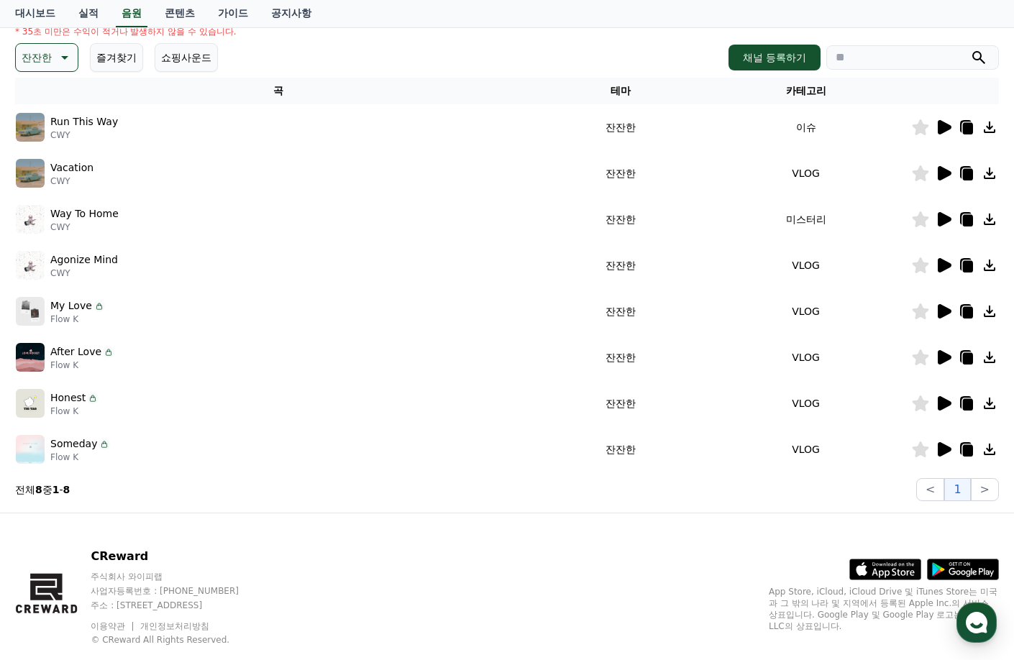
scroll to position [216, 0]
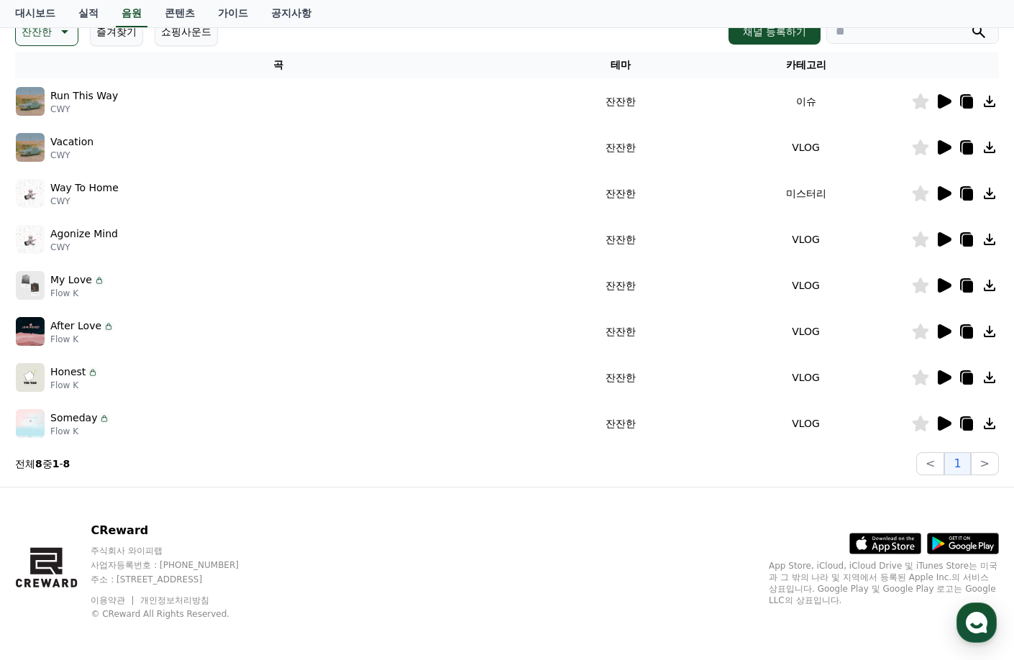
click at [942, 188] on icon at bounding box center [945, 193] width 14 height 14
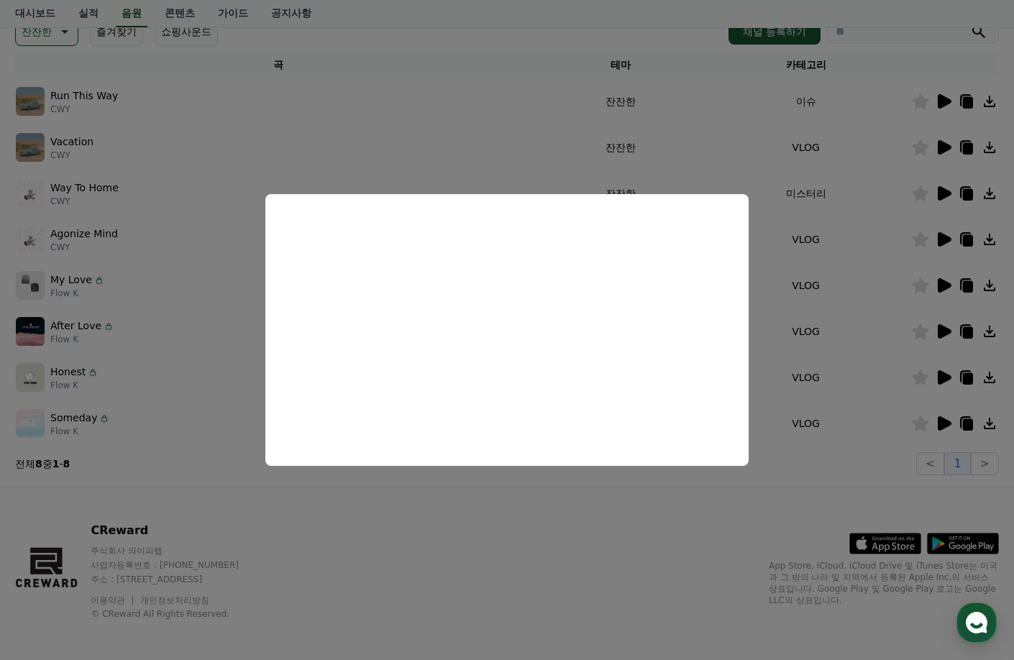
click at [872, 224] on button "close modal" at bounding box center [507, 330] width 1014 height 660
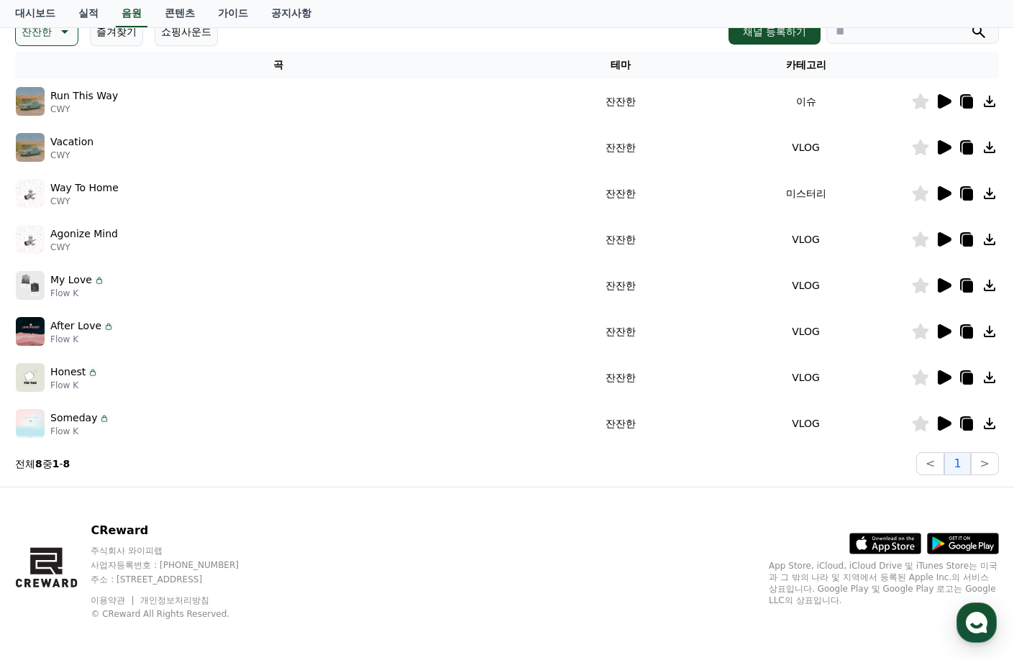
click at [972, 192] on icon at bounding box center [968, 195] width 10 height 12
click at [940, 241] on icon at bounding box center [945, 239] width 14 height 14
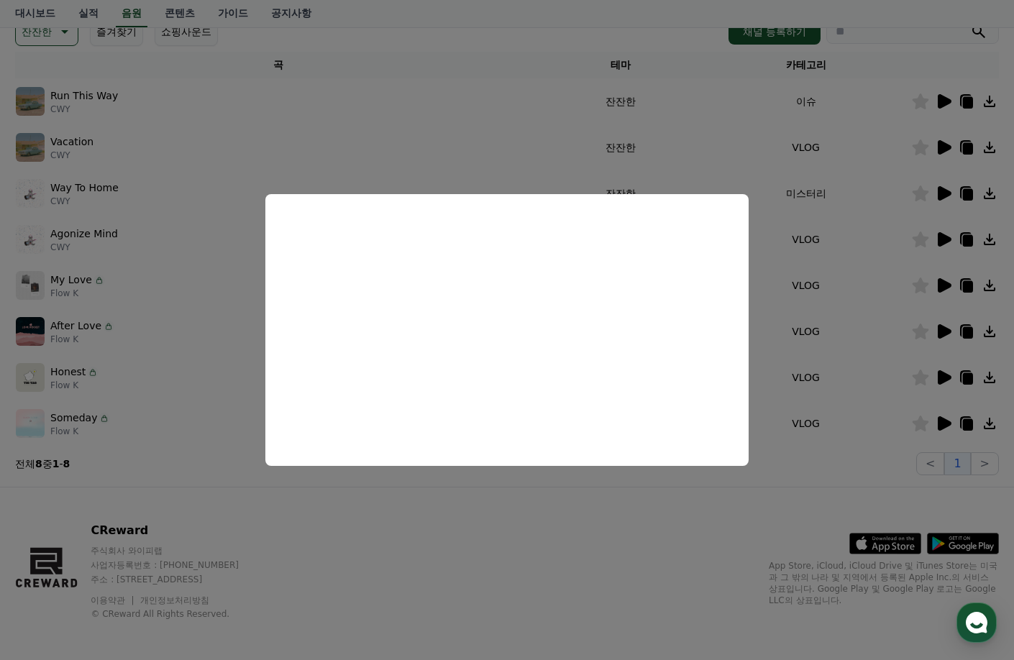
click at [856, 263] on button "close modal" at bounding box center [507, 330] width 1014 height 660
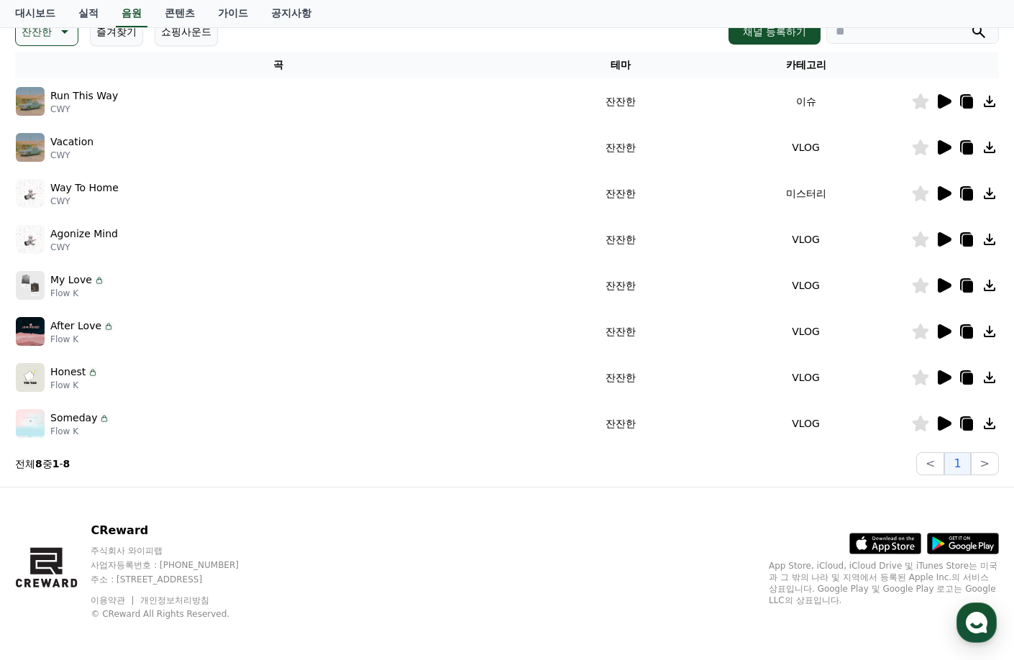
click at [965, 240] on icon at bounding box center [968, 241] width 10 height 12
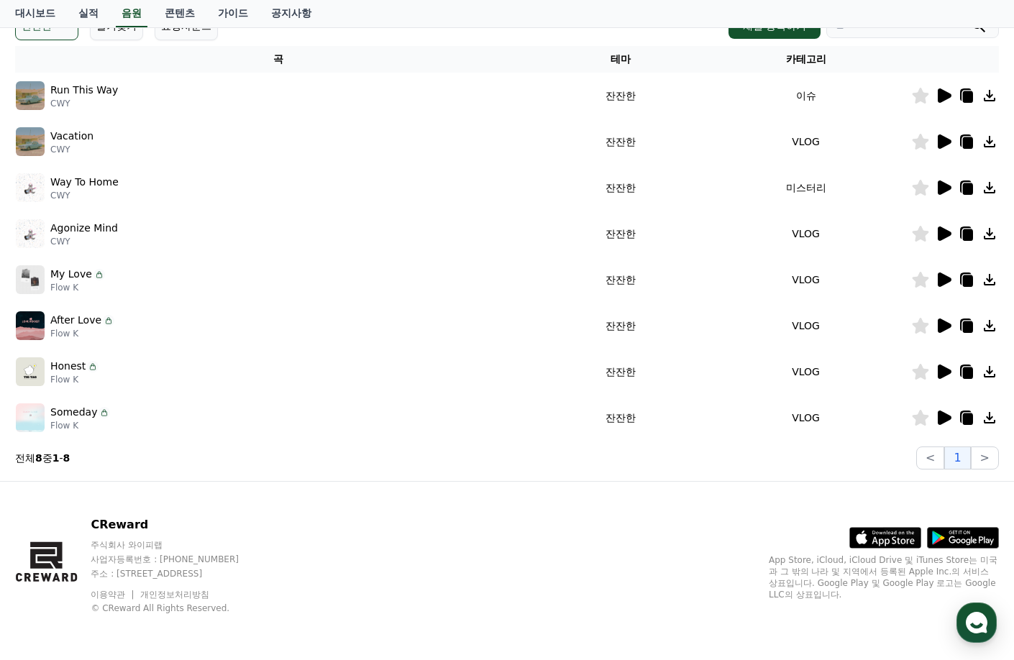
click at [87, 370] on icon at bounding box center [93, 367] width 12 height 12
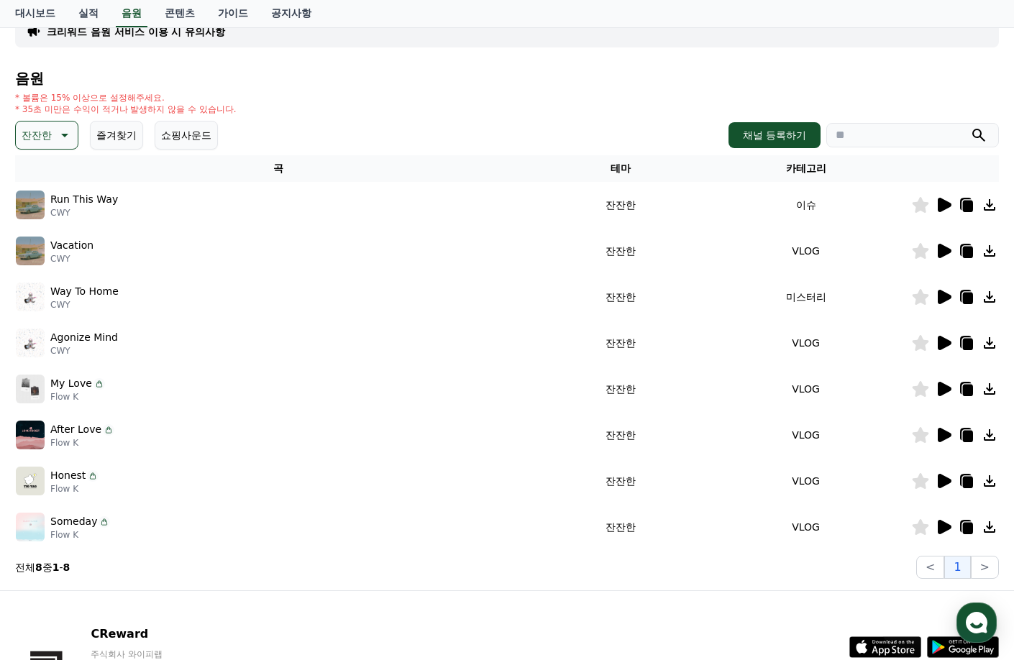
scroll to position [0, 0]
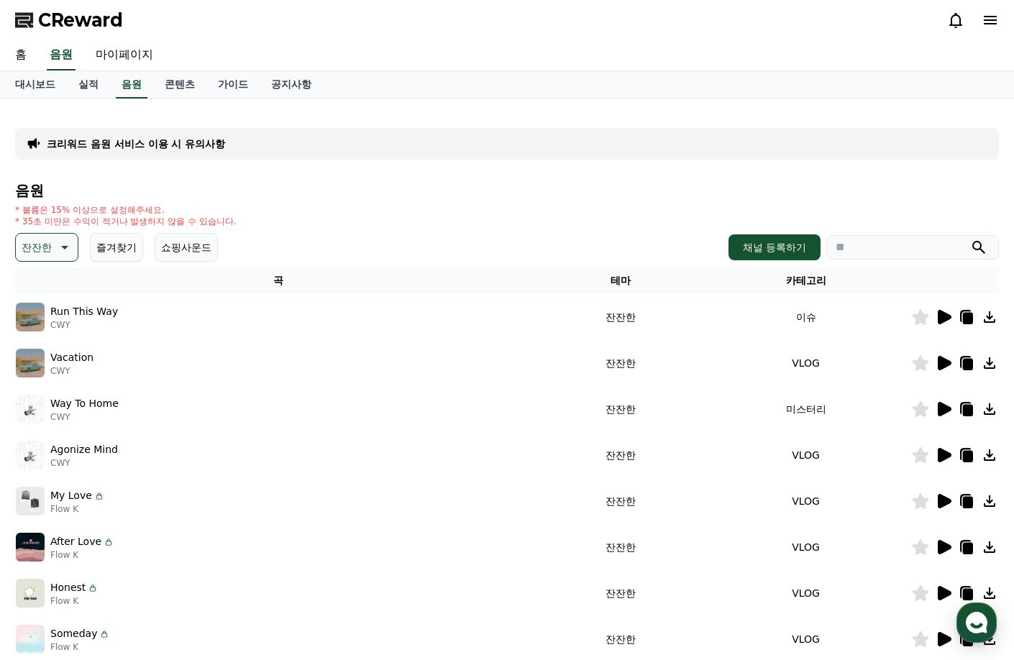
click at [129, 146] on p "크리워드 음원 서비스 이용 시 유의사항" at bounding box center [136, 144] width 178 height 14
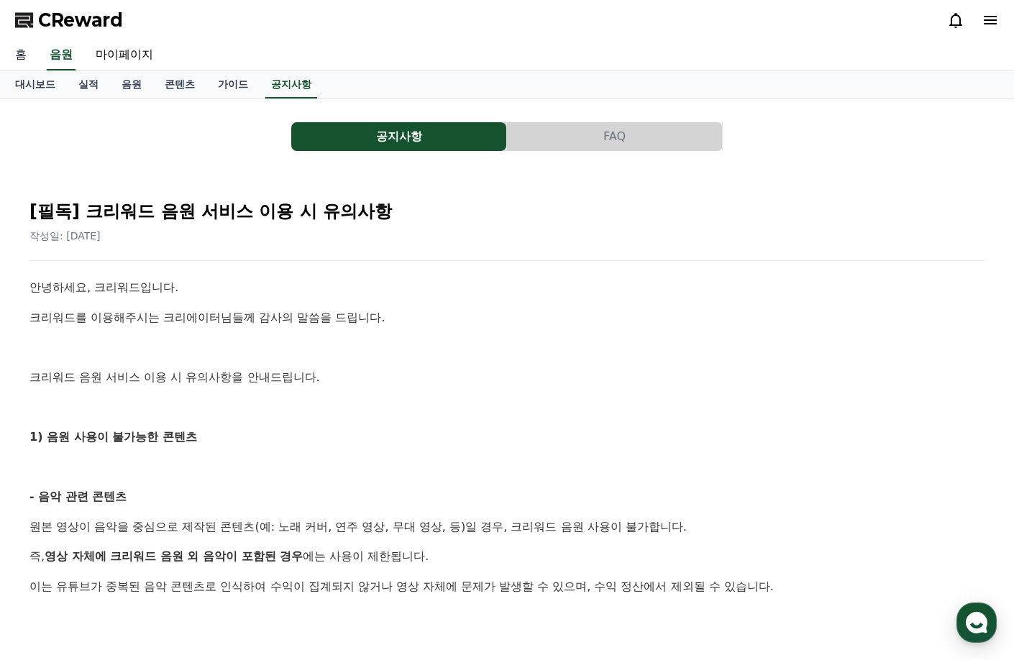
click at [17, 50] on link "홈" at bounding box center [21, 55] width 35 height 30
